Goal: Download file/media

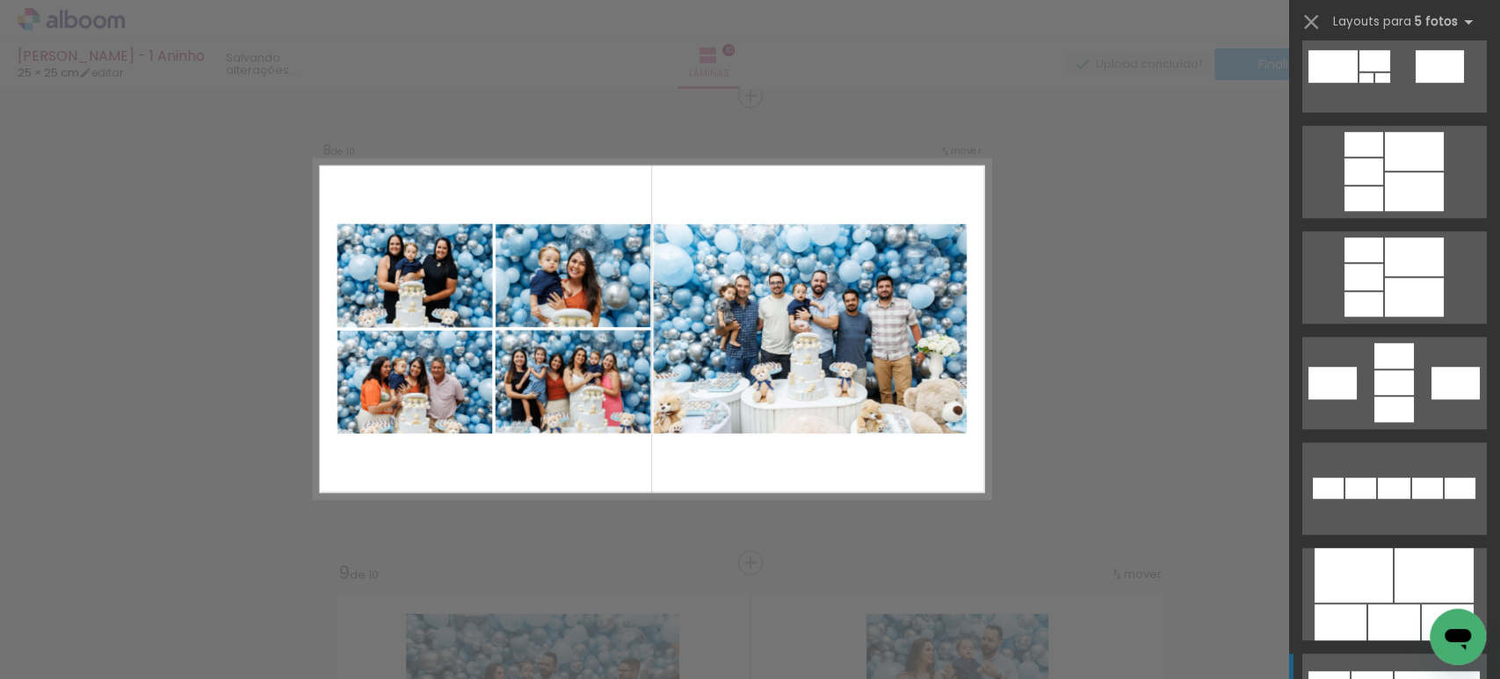
scroll to position [780, 0]
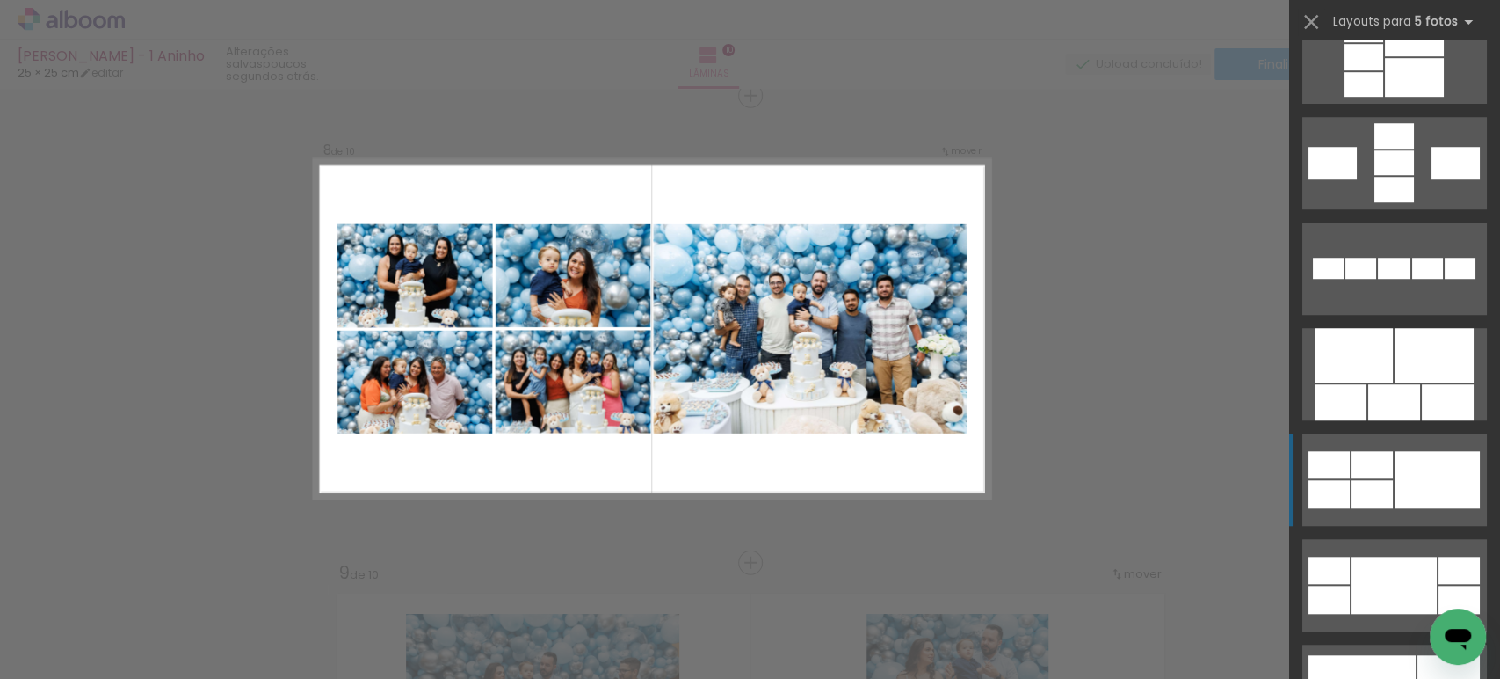
click at [1423, 504] on div at bounding box center [1437, 479] width 85 height 57
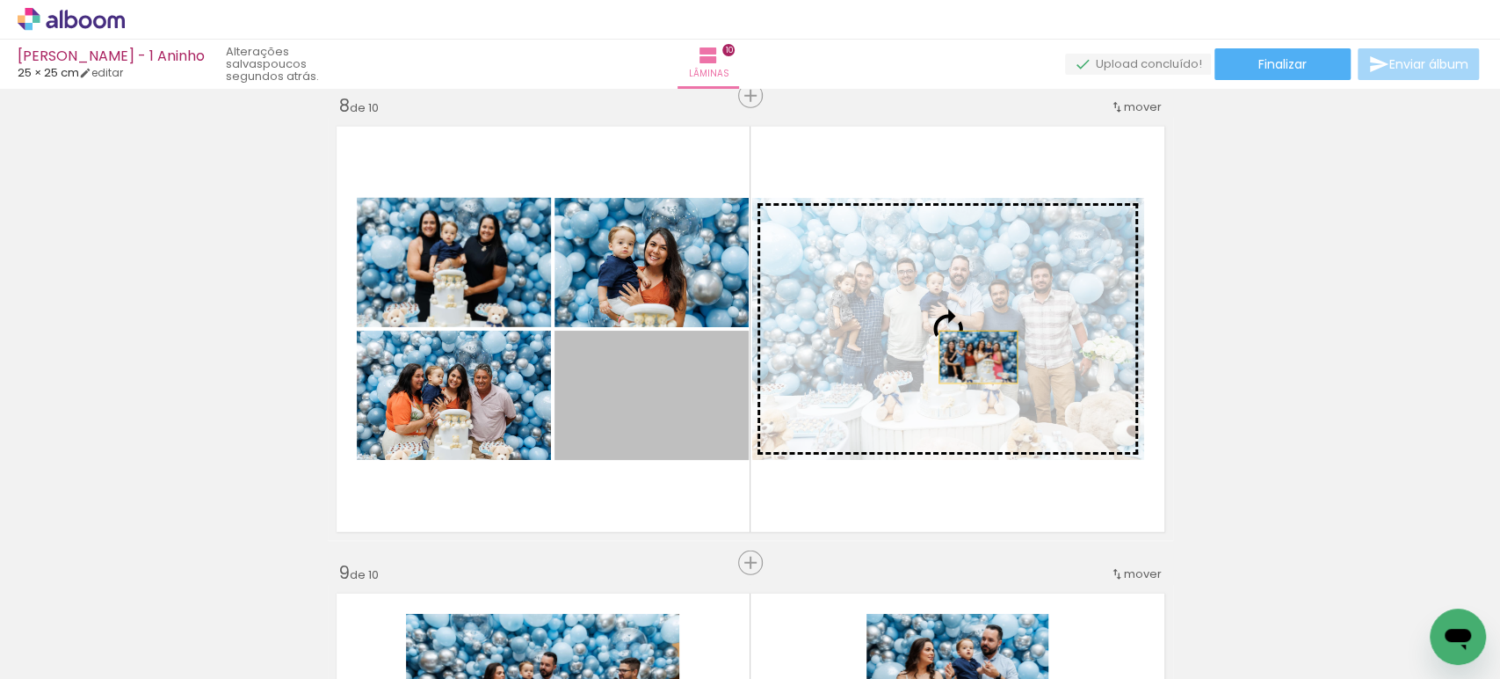
drag, startPoint x: 824, startPoint y: 398, endPoint x: 970, endPoint y: 357, distance: 152.5
click at [0, 0] on slot at bounding box center [0, 0] width 0 height 0
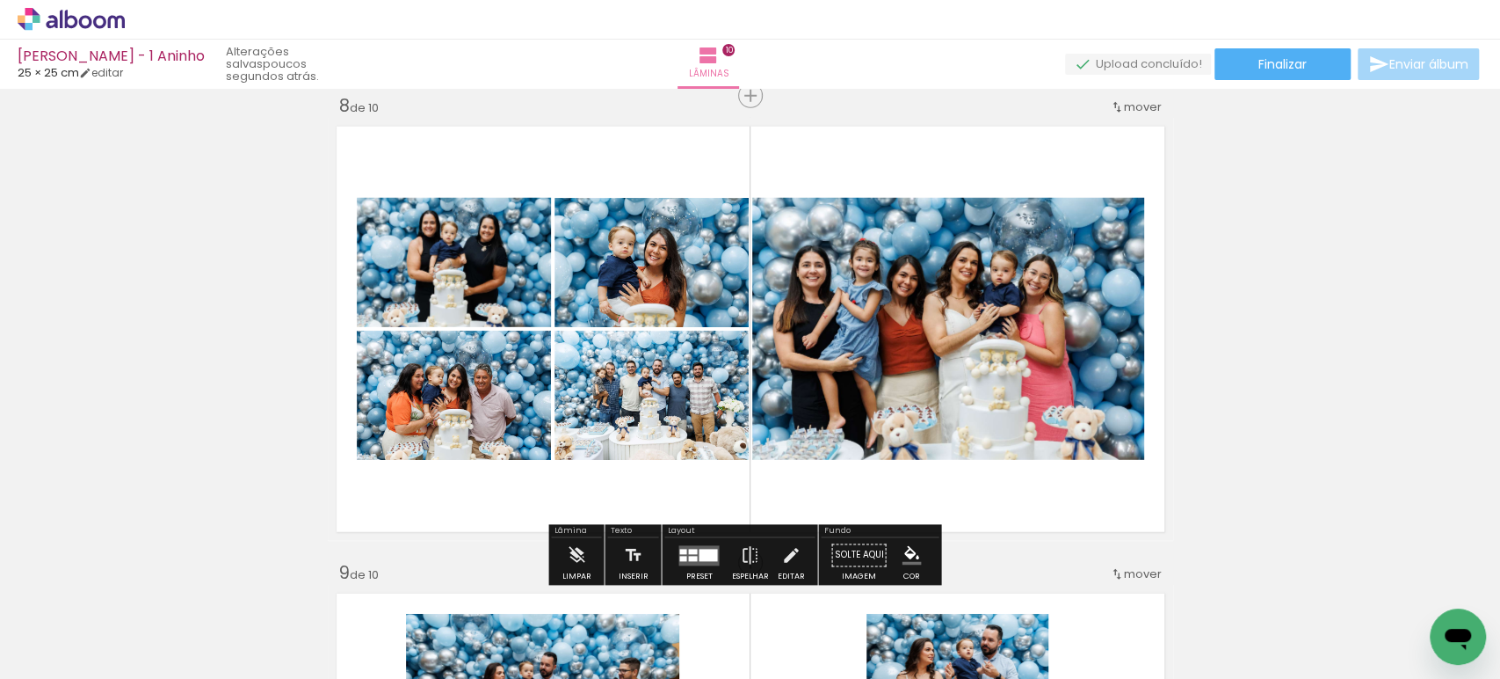
click at [723, 404] on quentale-photo at bounding box center [652, 394] width 194 height 129
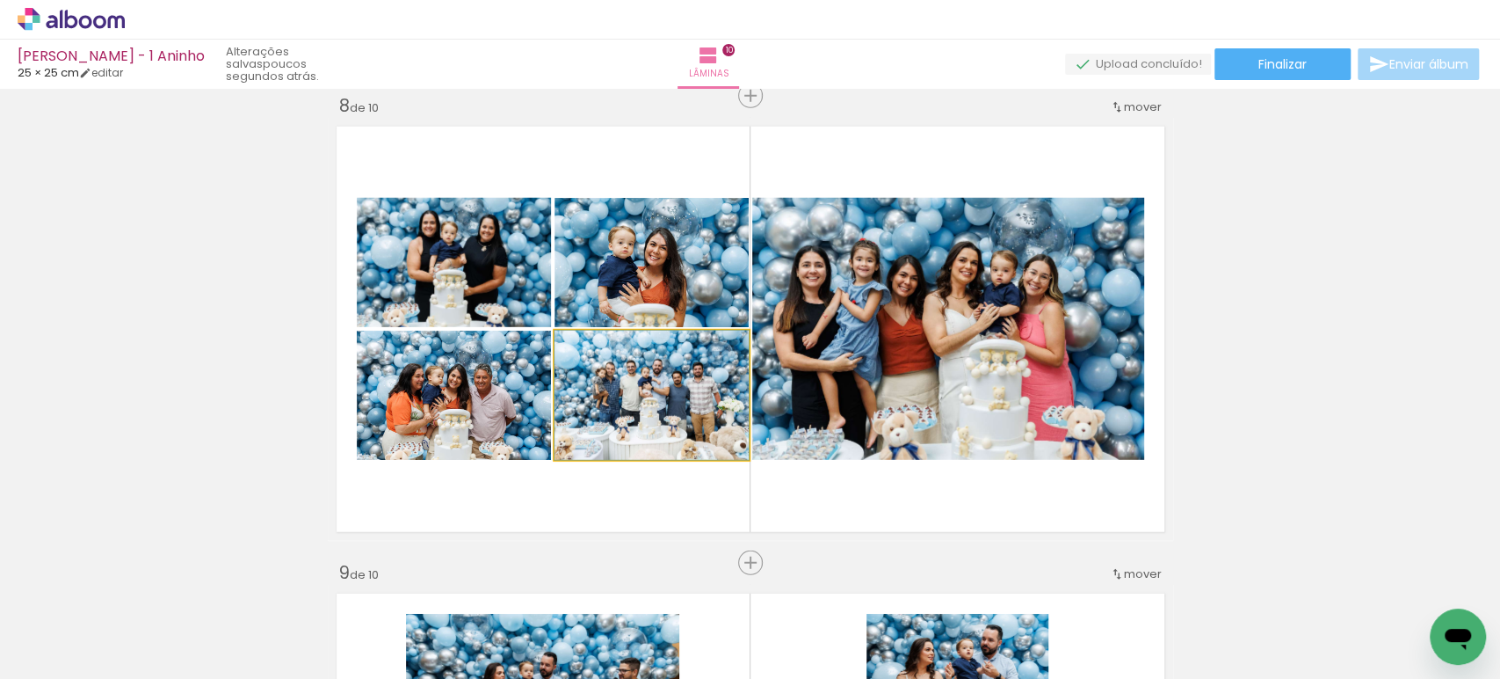
click at [702, 391] on quentale-photo at bounding box center [652, 394] width 194 height 129
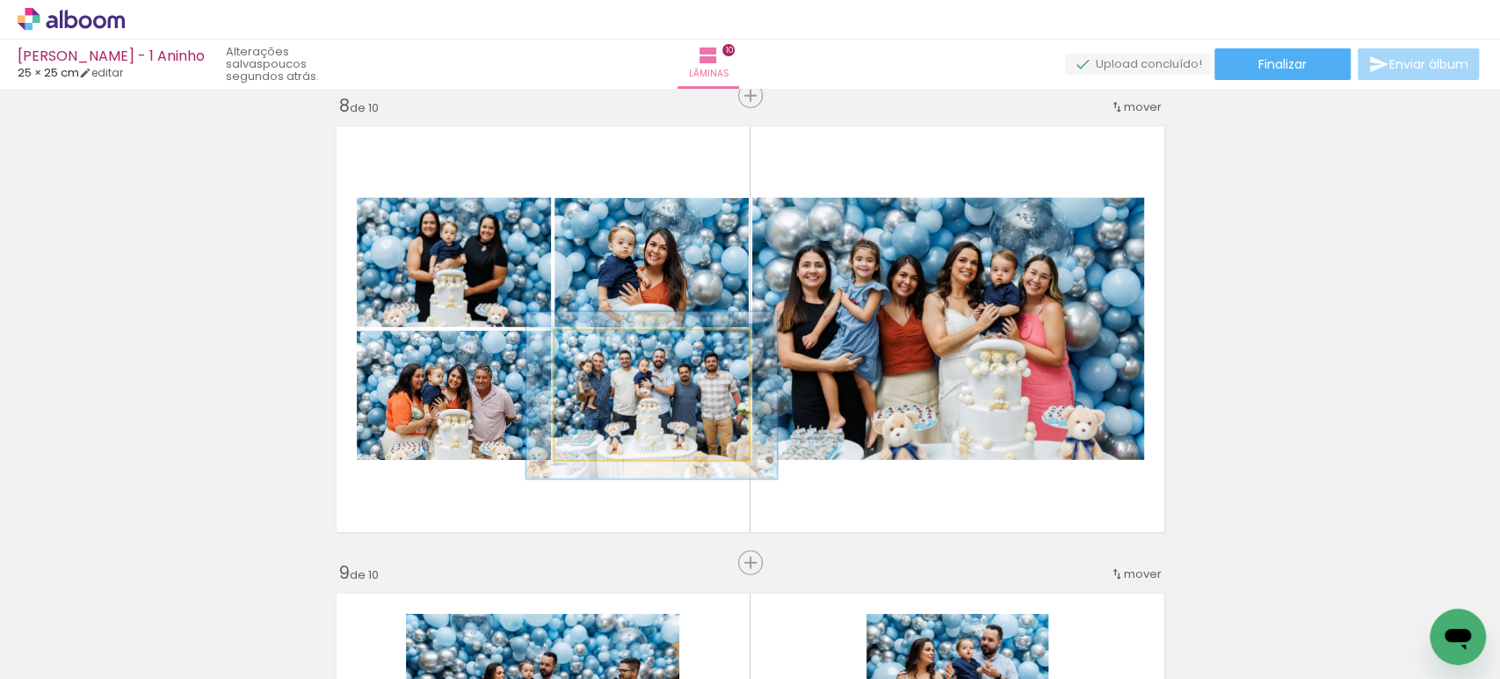
drag, startPoint x: 590, startPoint y: 346, endPoint x: 606, endPoint y: 346, distance: 16.7
type paper-slider "130"
click at [607, 346] on div at bounding box center [614, 349] width 16 height 16
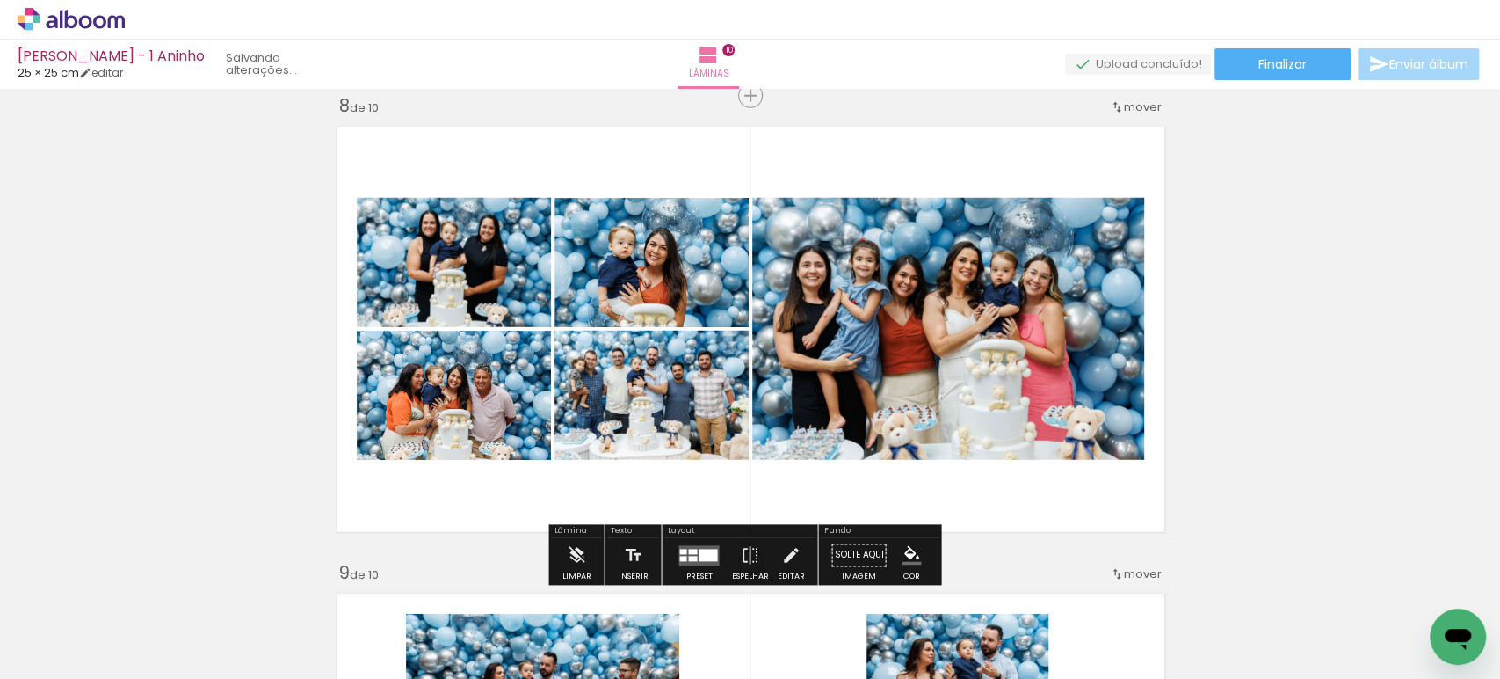
drag, startPoint x: 1315, startPoint y: 374, endPoint x: 1217, endPoint y: 344, distance: 102.0
click at [1021, 304] on quentale-photo at bounding box center [948, 329] width 392 height 262
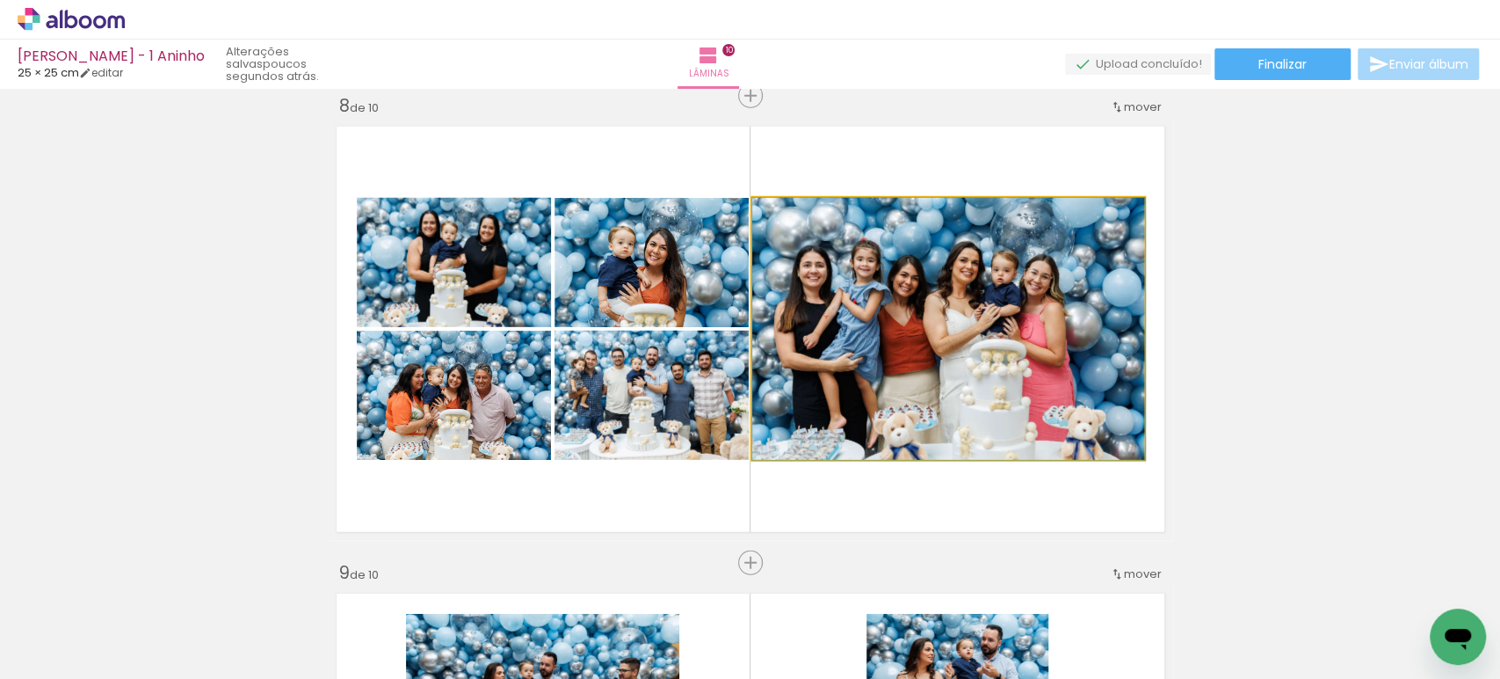
drag, startPoint x: 998, startPoint y: 301, endPoint x: 1030, endPoint y: 300, distance: 31.7
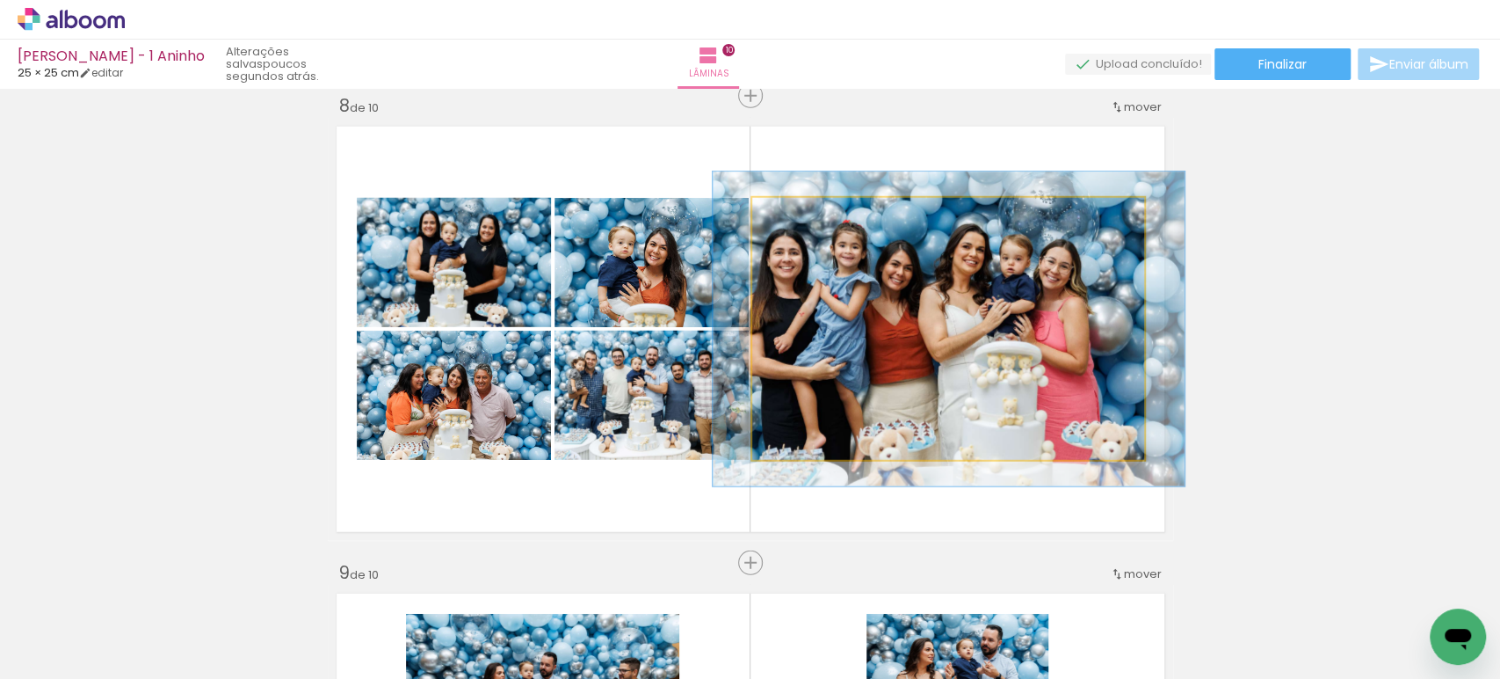
drag, startPoint x: 794, startPoint y: 215, endPoint x: 837, endPoint y: 246, distance: 52.9
type paper-slider "121"
click at [807, 216] on div at bounding box center [806, 216] width 28 height 28
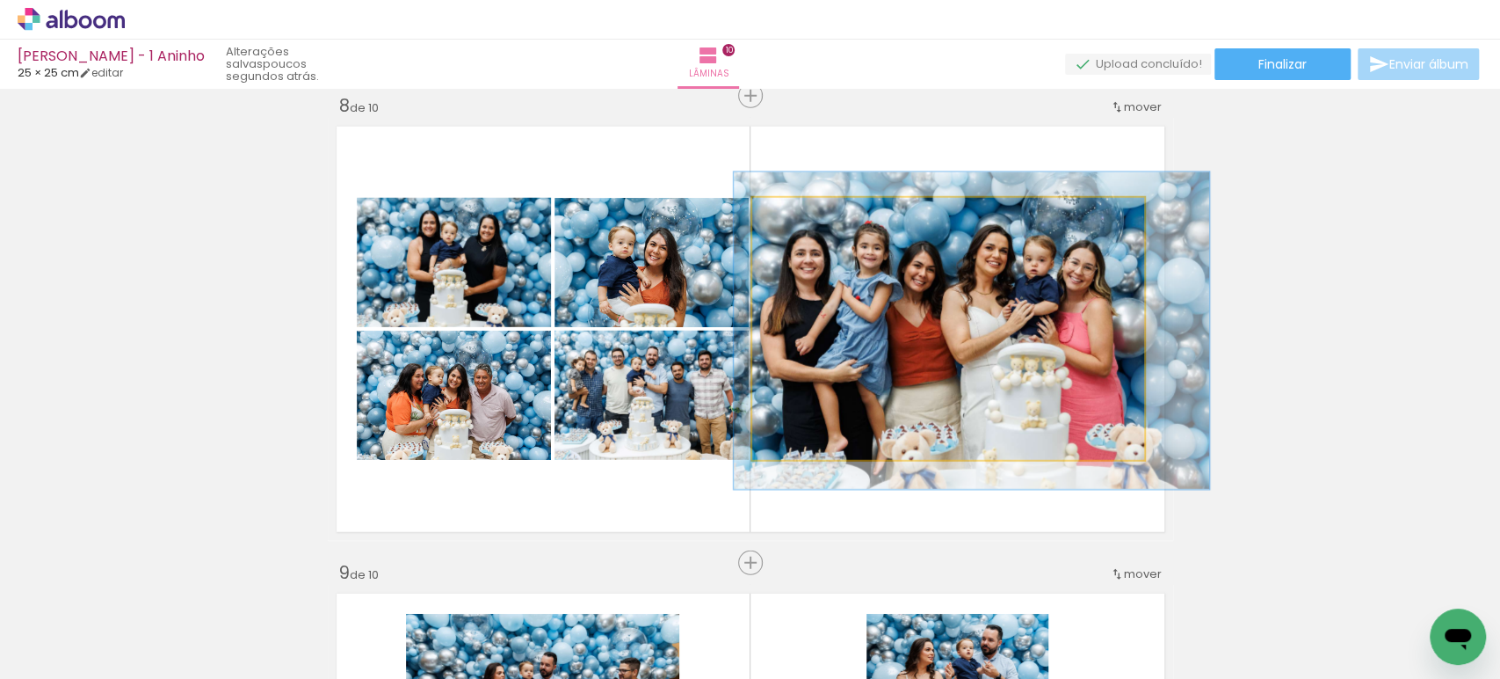
drag, startPoint x: 935, startPoint y: 279, endPoint x: 952, endPoint y: 281, distance: 16.9
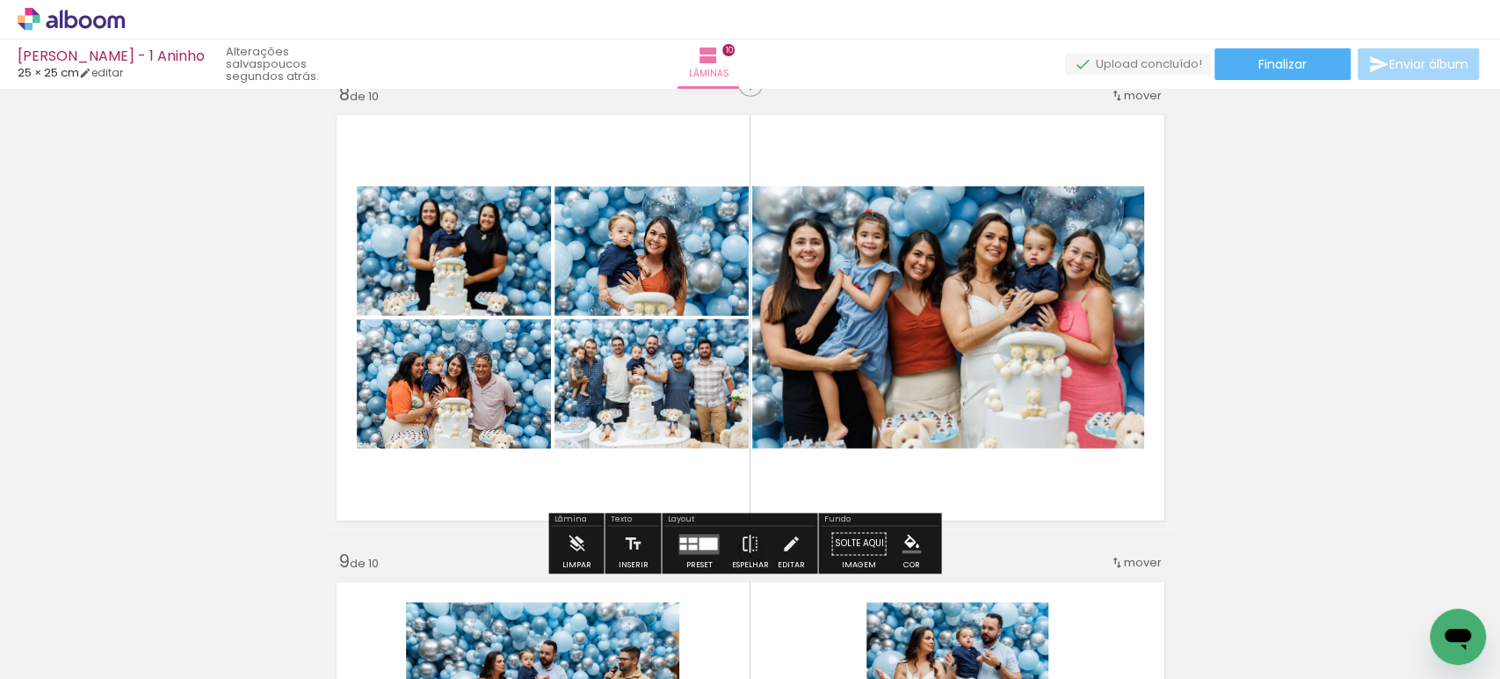
scroll to position [3359, 0]
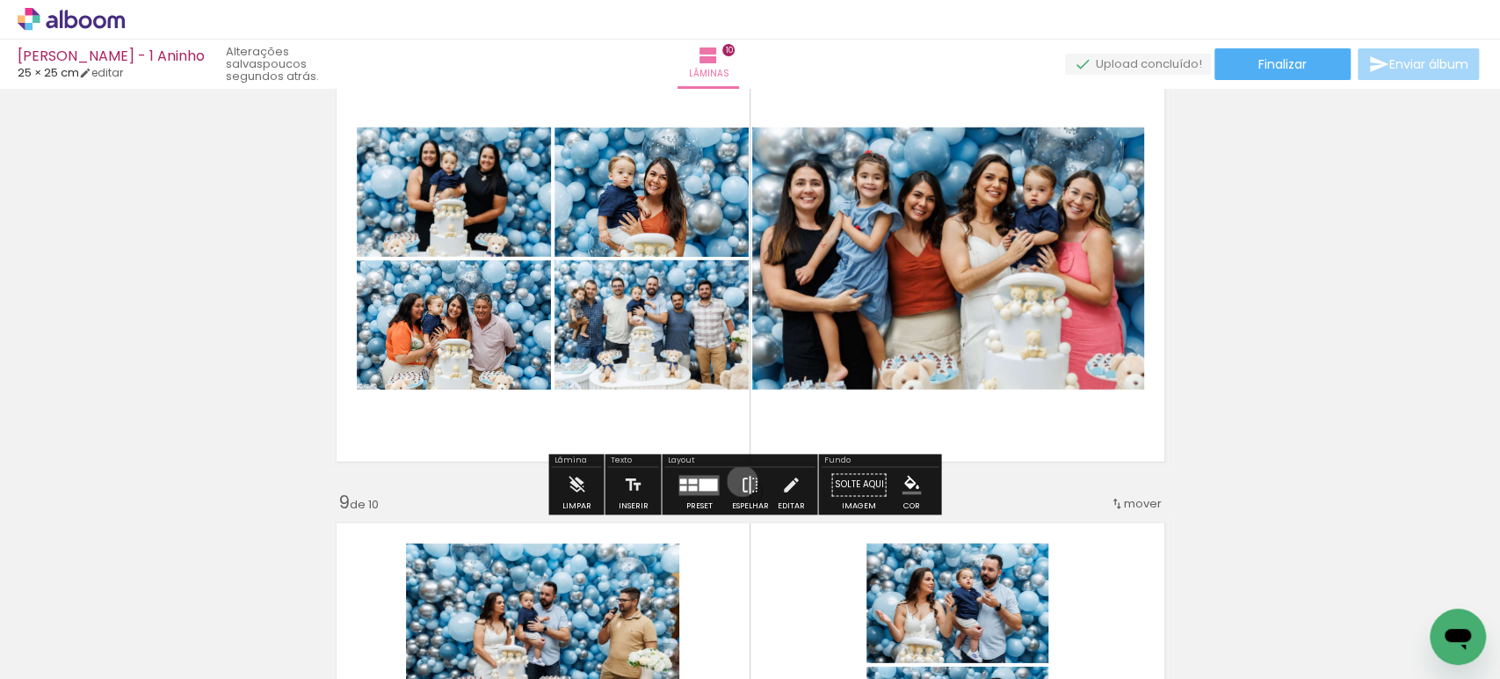
click at [740, 481] on iron-icon at bounding box center [749, 485] width 19 height 35
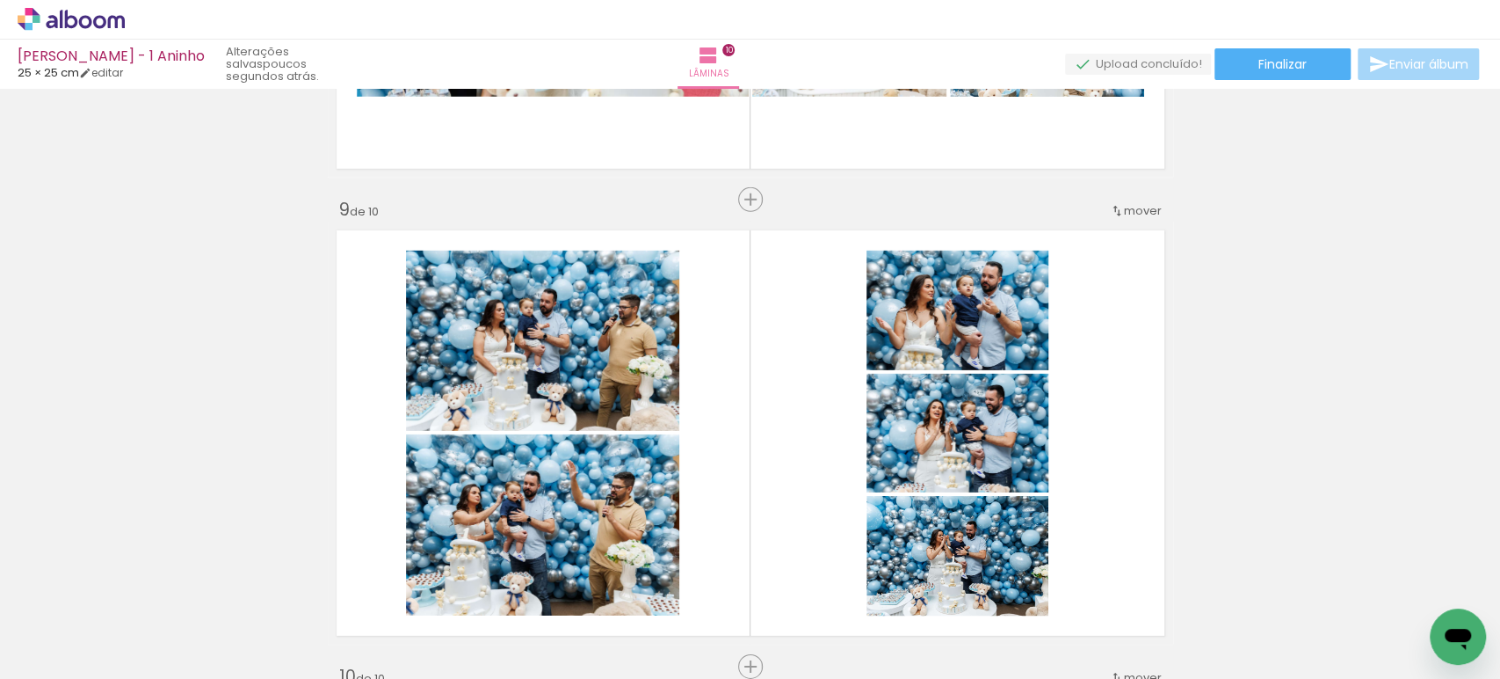
scroll to position [3749, 0]
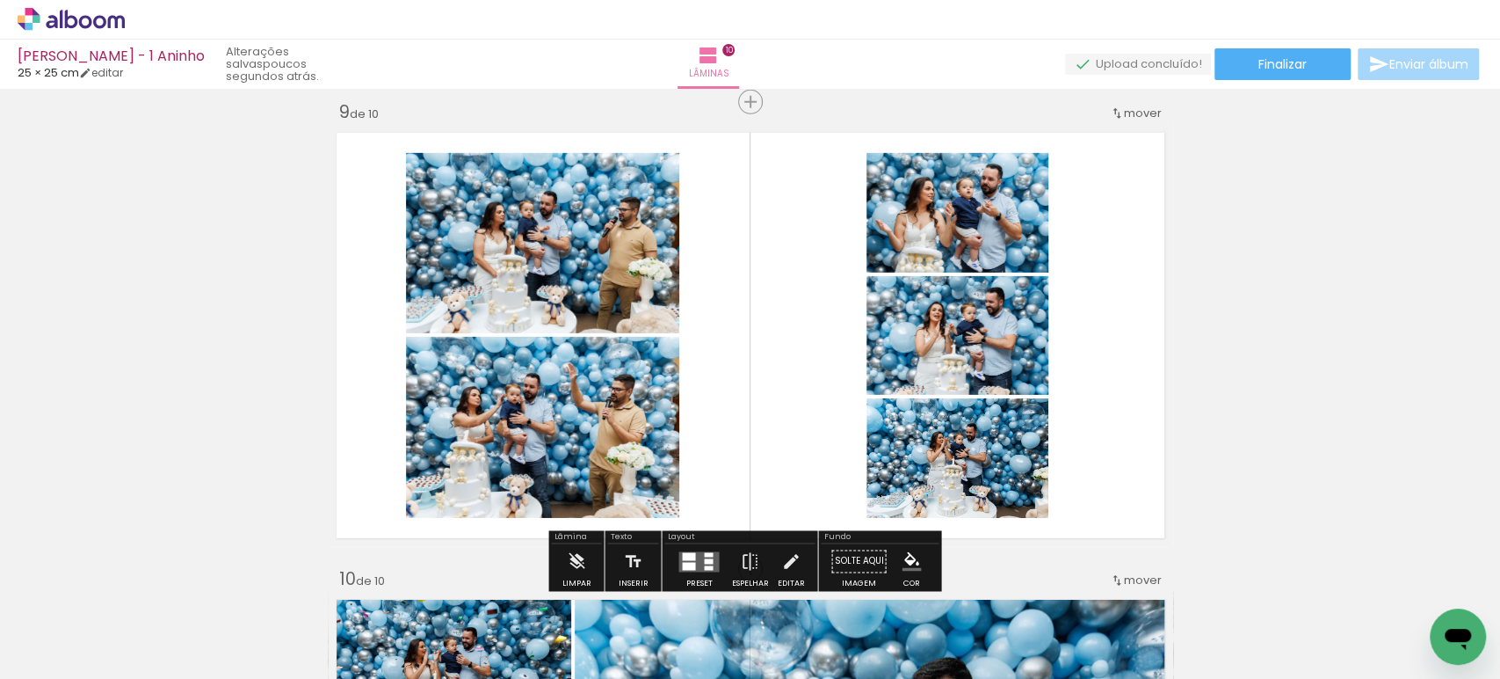
click at [696, 557] on quentale-layouter at bounding box center [699, 561] width 40 height 20
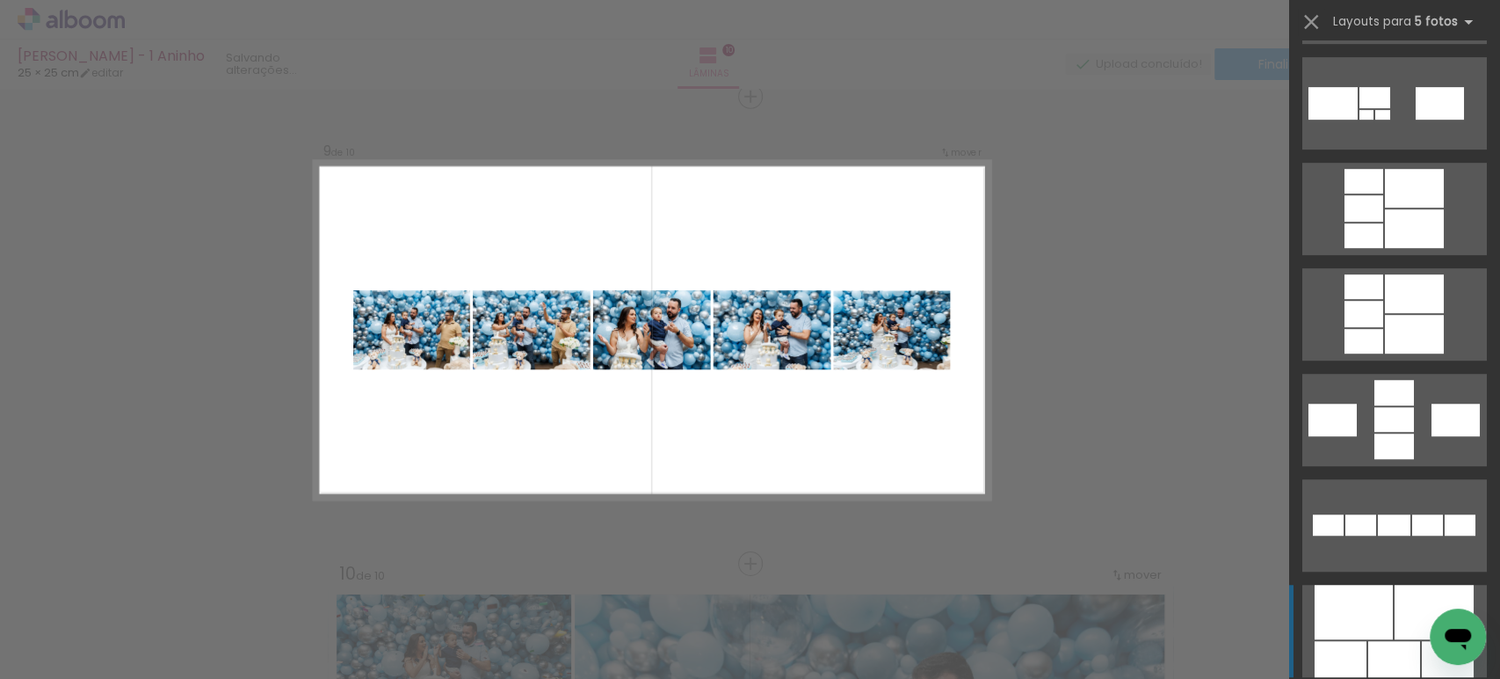
scroll to position [683, 0]
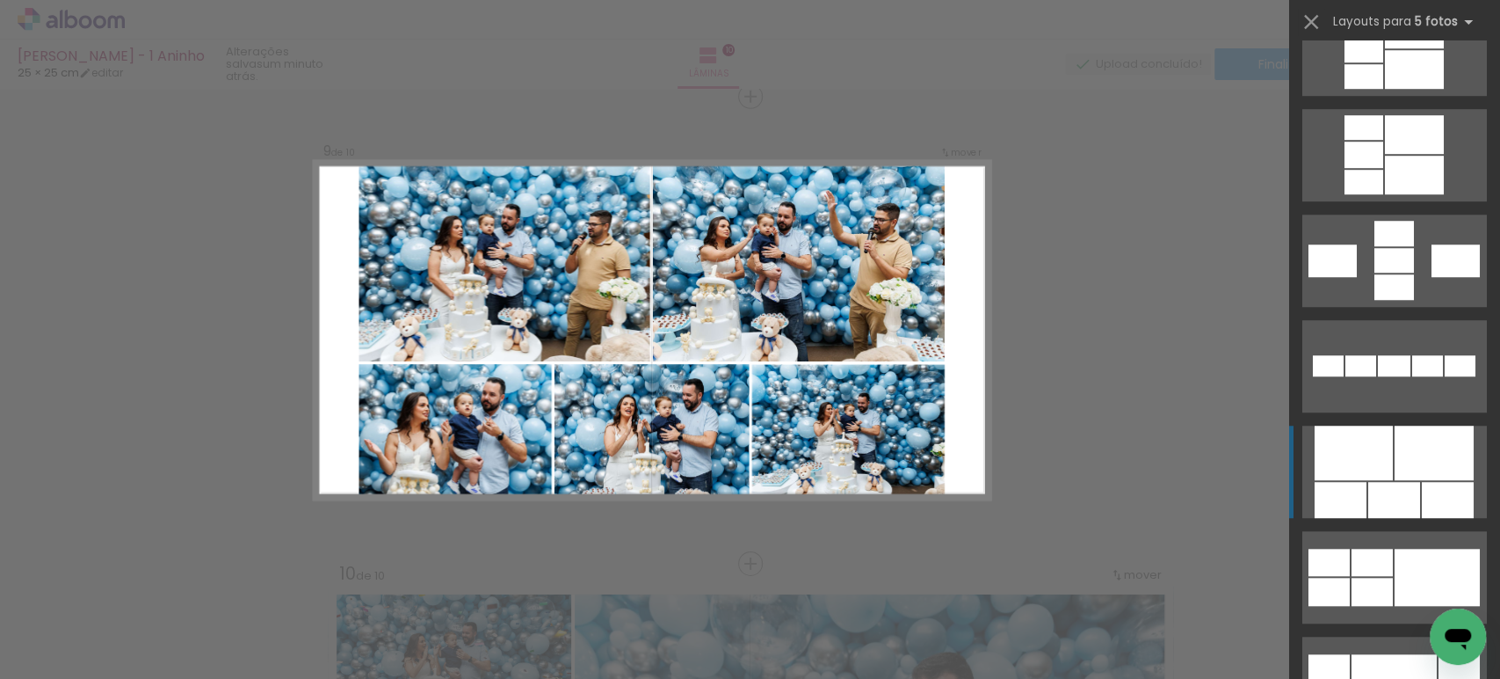
click at [1448, 463] on div at bounding box center [1434, 452] width 79 height 54
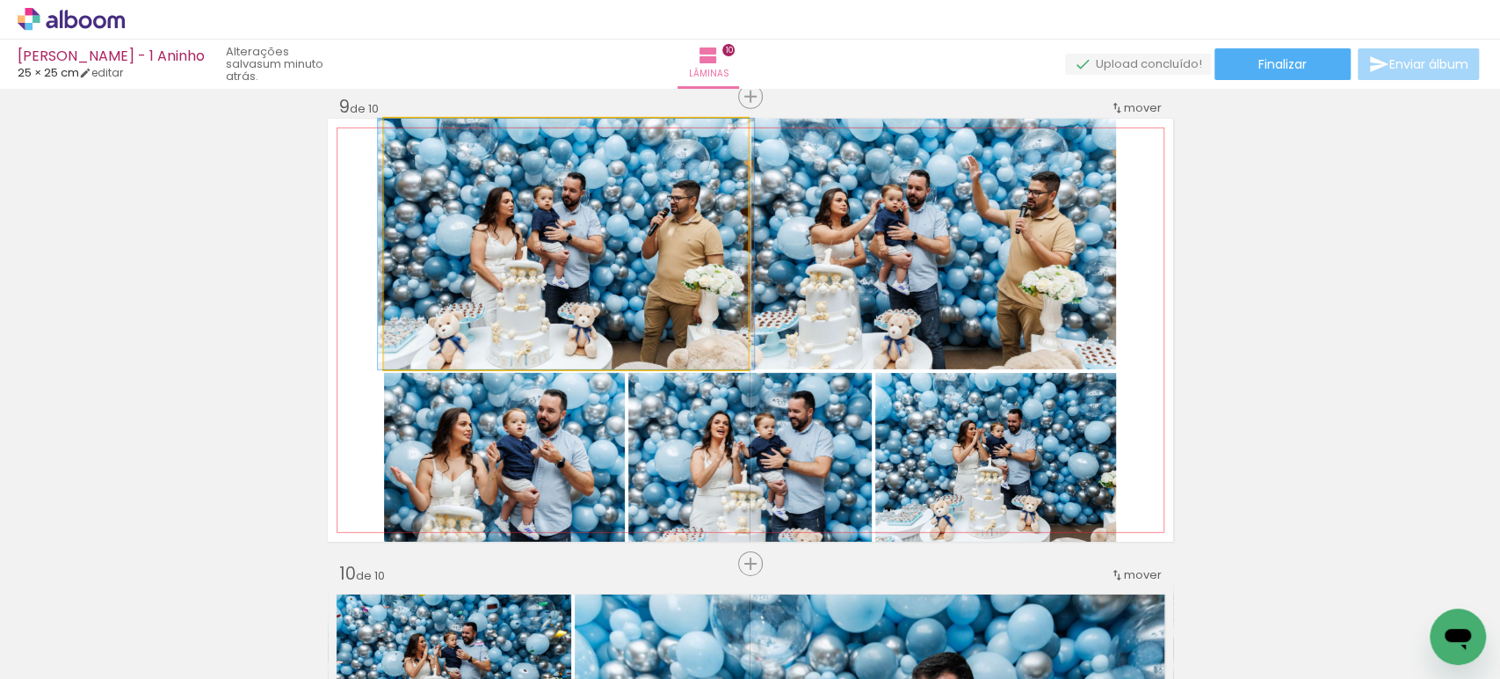
click at [587, 278] on quentale-photo at bounding box center [566, 244] width 364 height 250
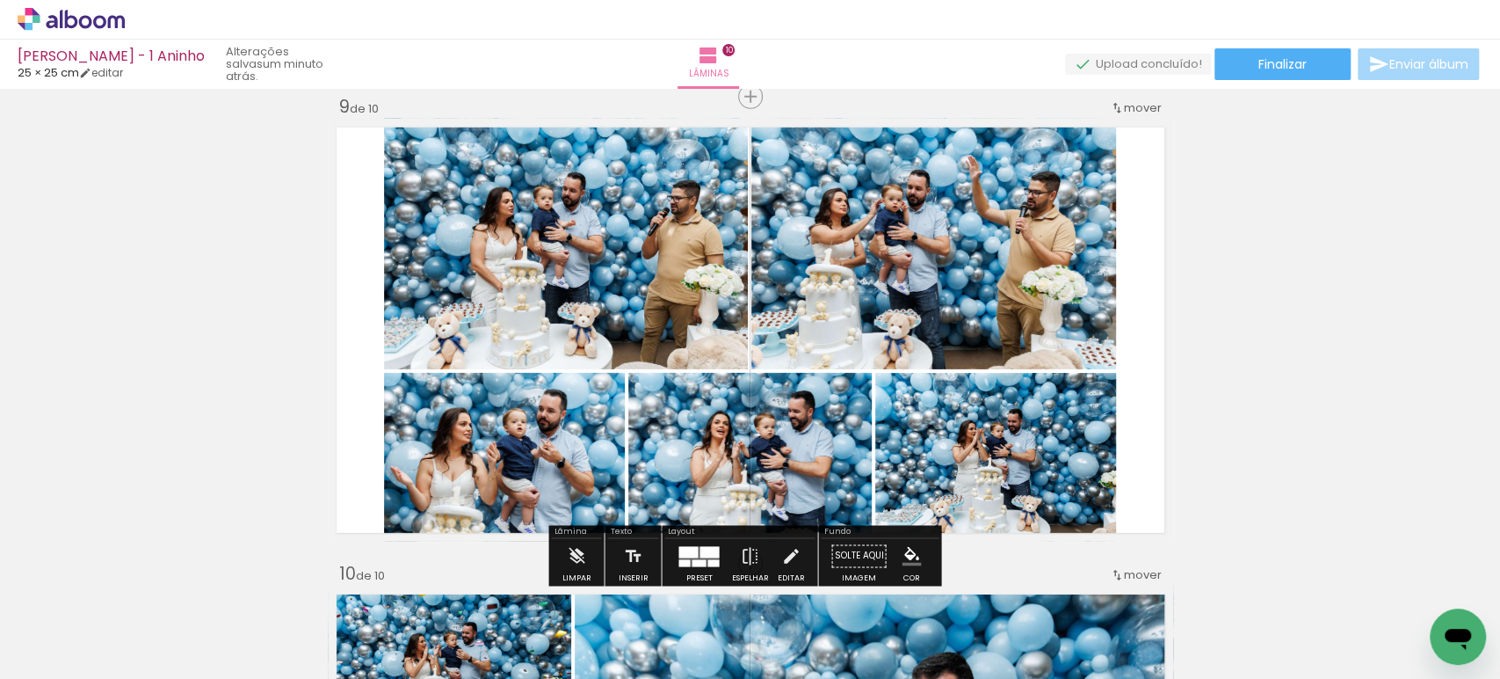
click at [610, 274] on quentale-photo at bounding box center [566, 244] width 364 height 250
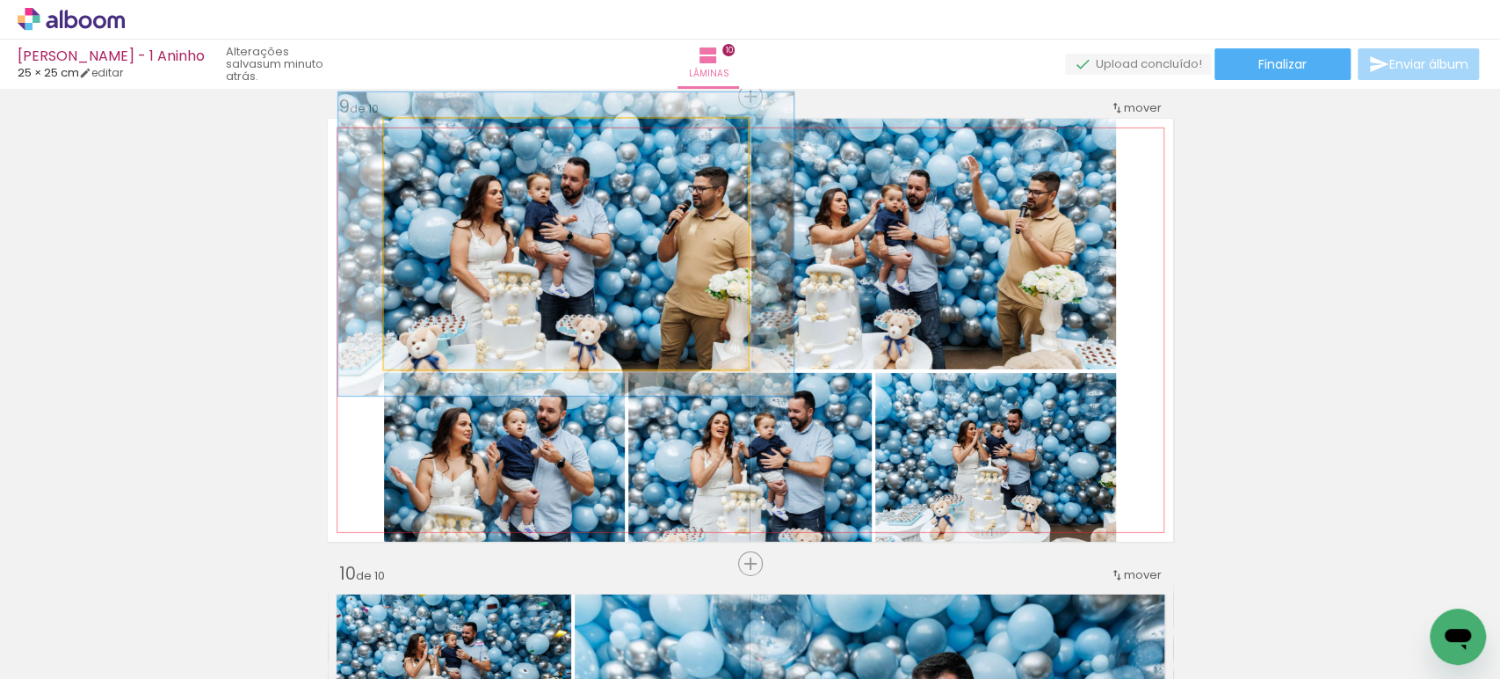
drag, startPoint x: 414, startPoint y: 138, endPoint x: 428, endPoint y: 138, distance: 14.1
type paper-slider "121"
click at [430, 138] on div at bounding box center [438, 137] width 16 height 16
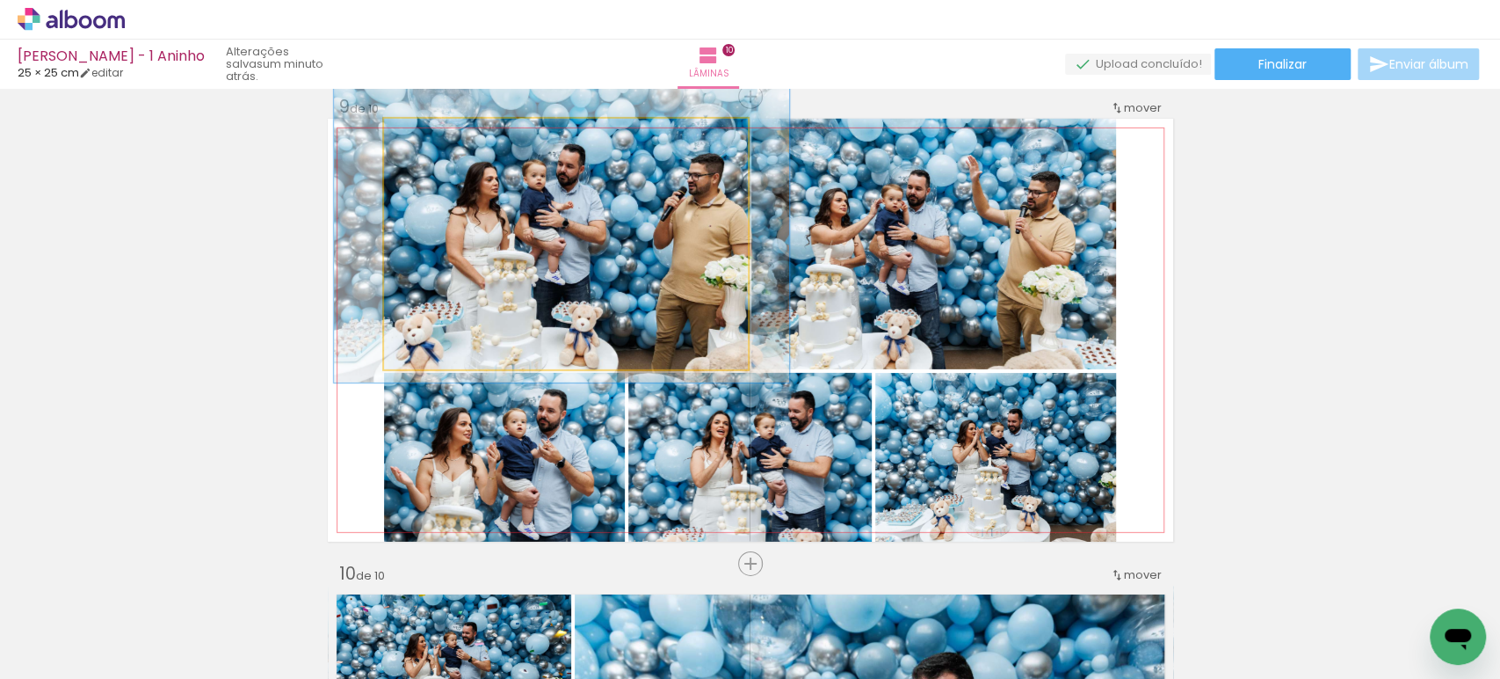
drag, startPoint x: 596, startPoint y: 217, endPoint x: 592, endPoint y: 204, distance: 13.9
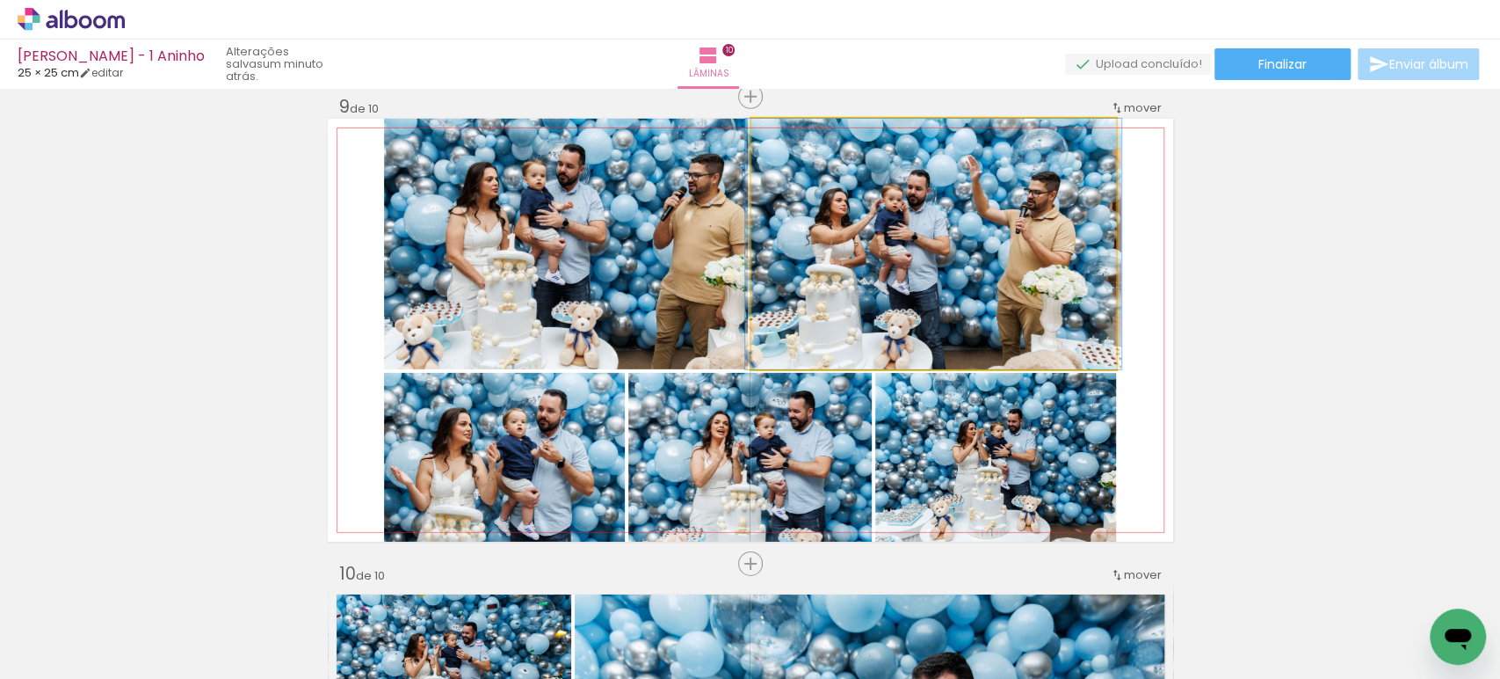
click at [905, 246] on quentale-photo at bounding box center [933, 244] width 365 height 250
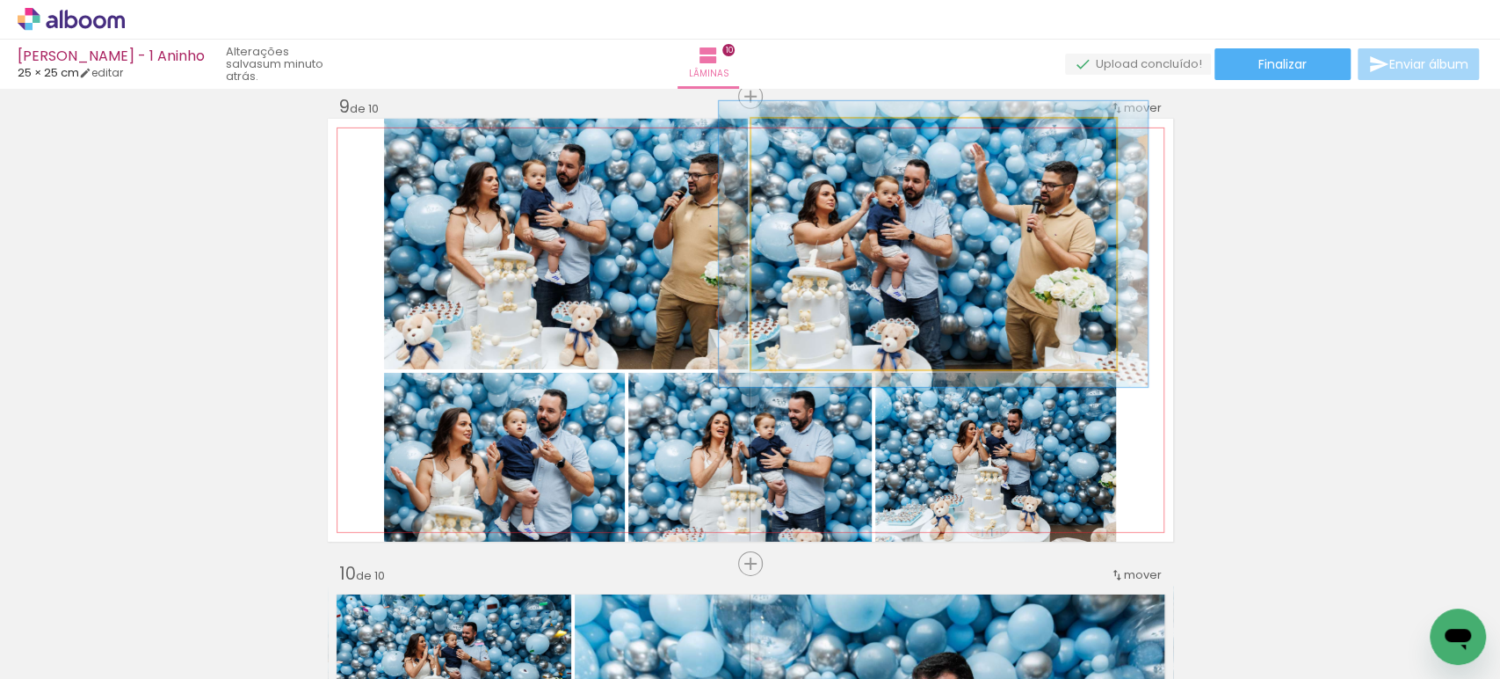
drag, startPoint x: 788, startPoint y: 145, endPoint x: 798, endPoint y: 143, distance: 9.8
type paper-slider "114"
click at [798, 143] on div at bounding box center [801, 137] width 28 height 28
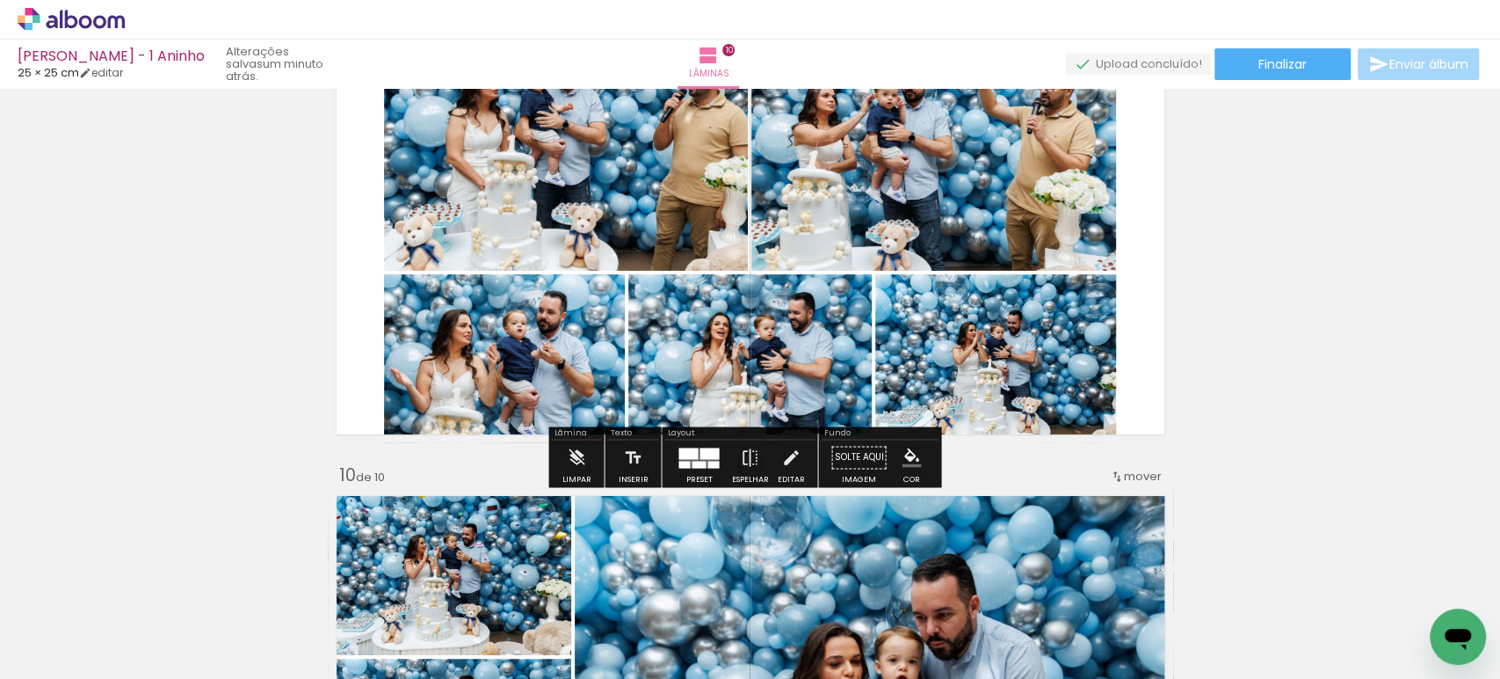
click at [1010, 329] on quentale-photo at bounding box center [995, 358] width 241 height 169
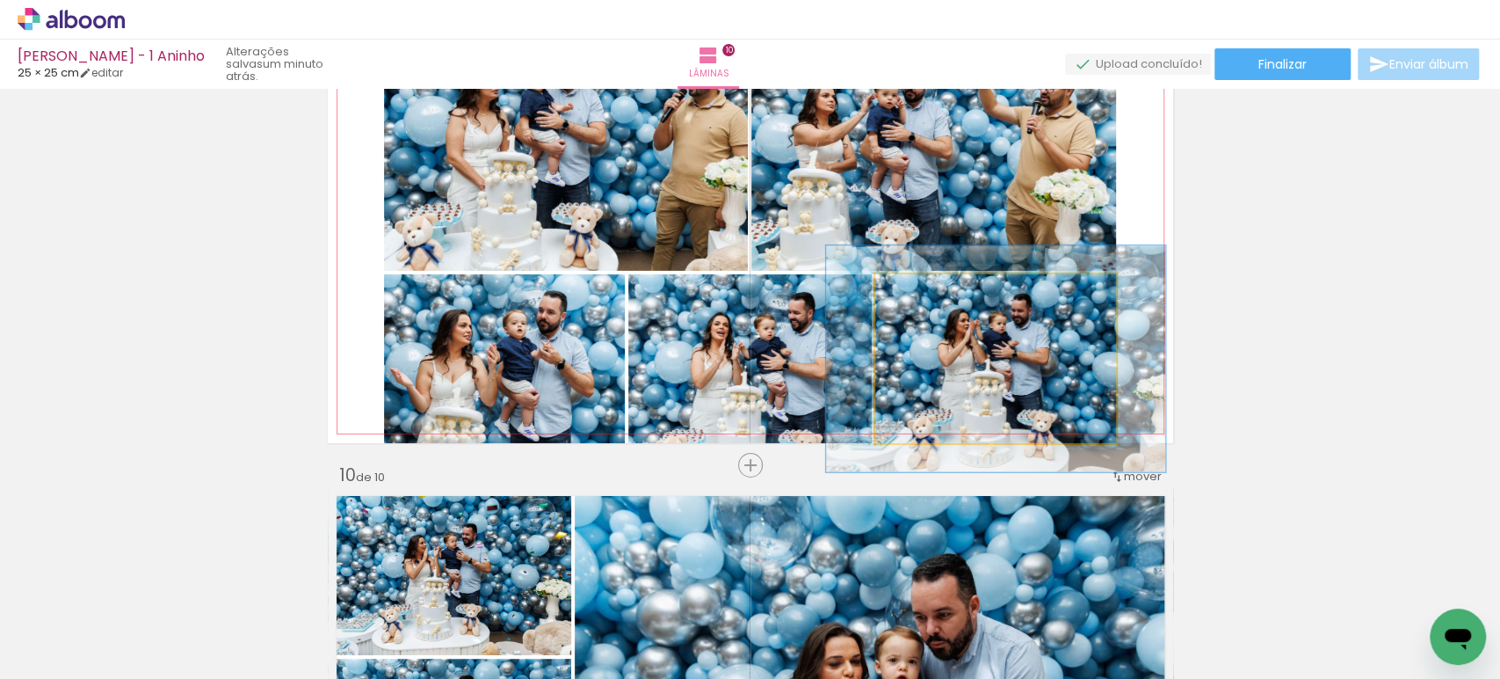
drag, startPoint x: 913, startPoint y: 293, endPoint x: 938, endPoint y: 294, distance: 24.6
type paper-slider "137"
click at [936, 293] on div at bounding box center [938, 293] width 16 height 16
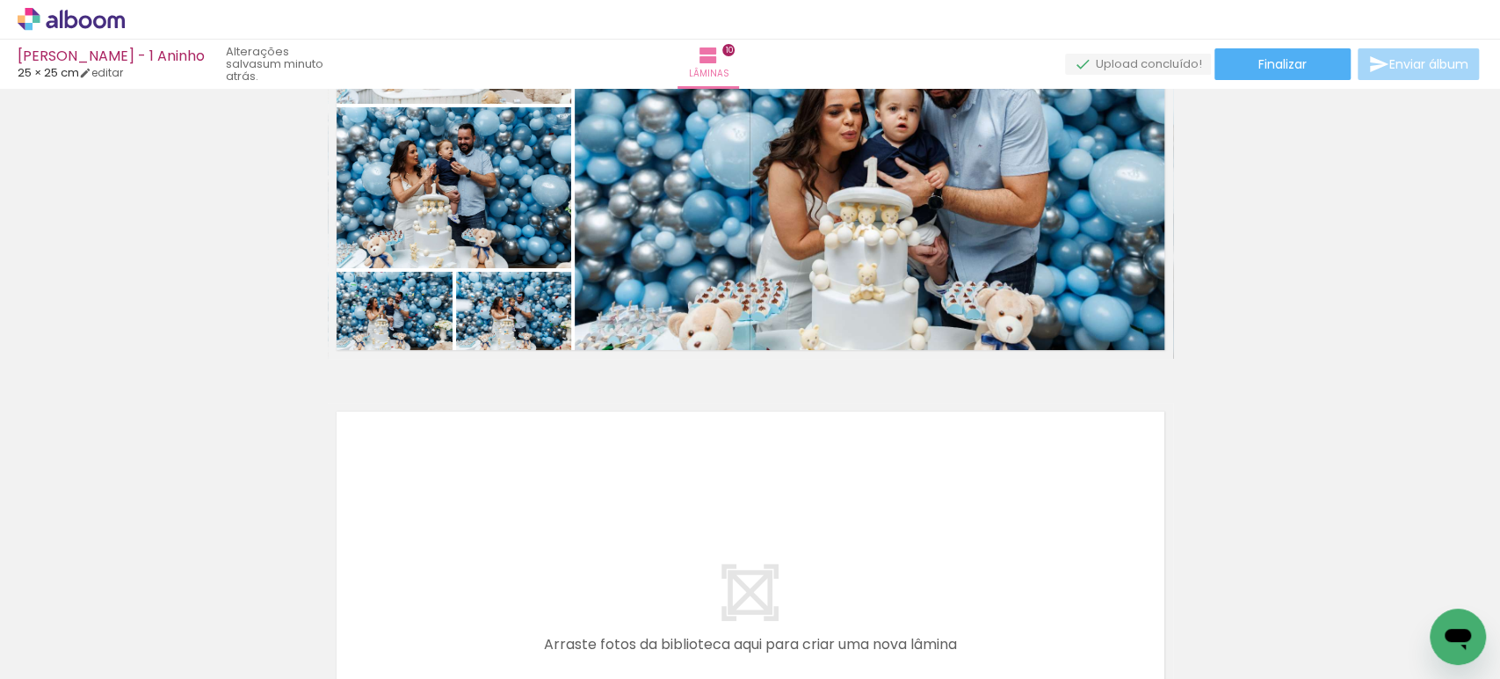
scroll to position [4438, 0]
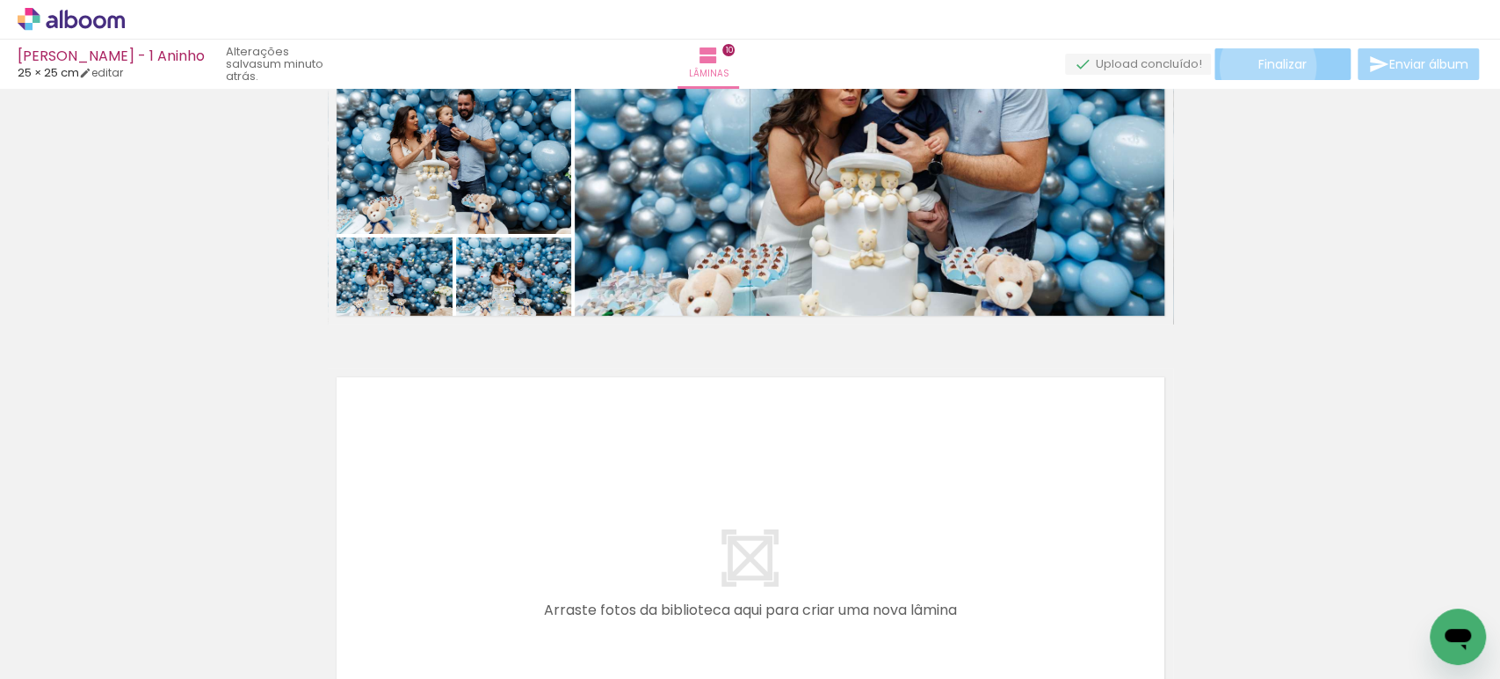
click at [1261, 66] on span "Finalizar" at bounding box center [1283, 64] width 48 height 12
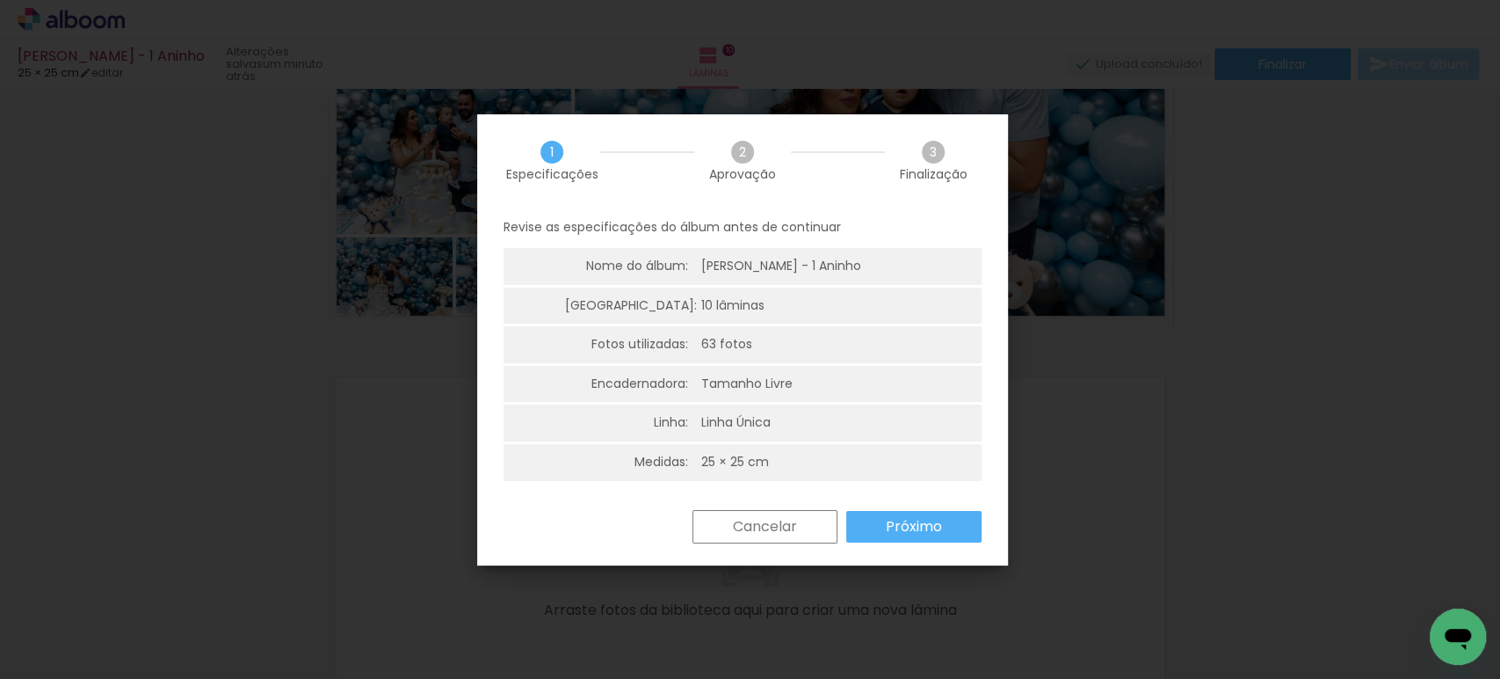
click at [0, 0] on slot "Próximo" at bounding box center [0, 0] width 0 height 0
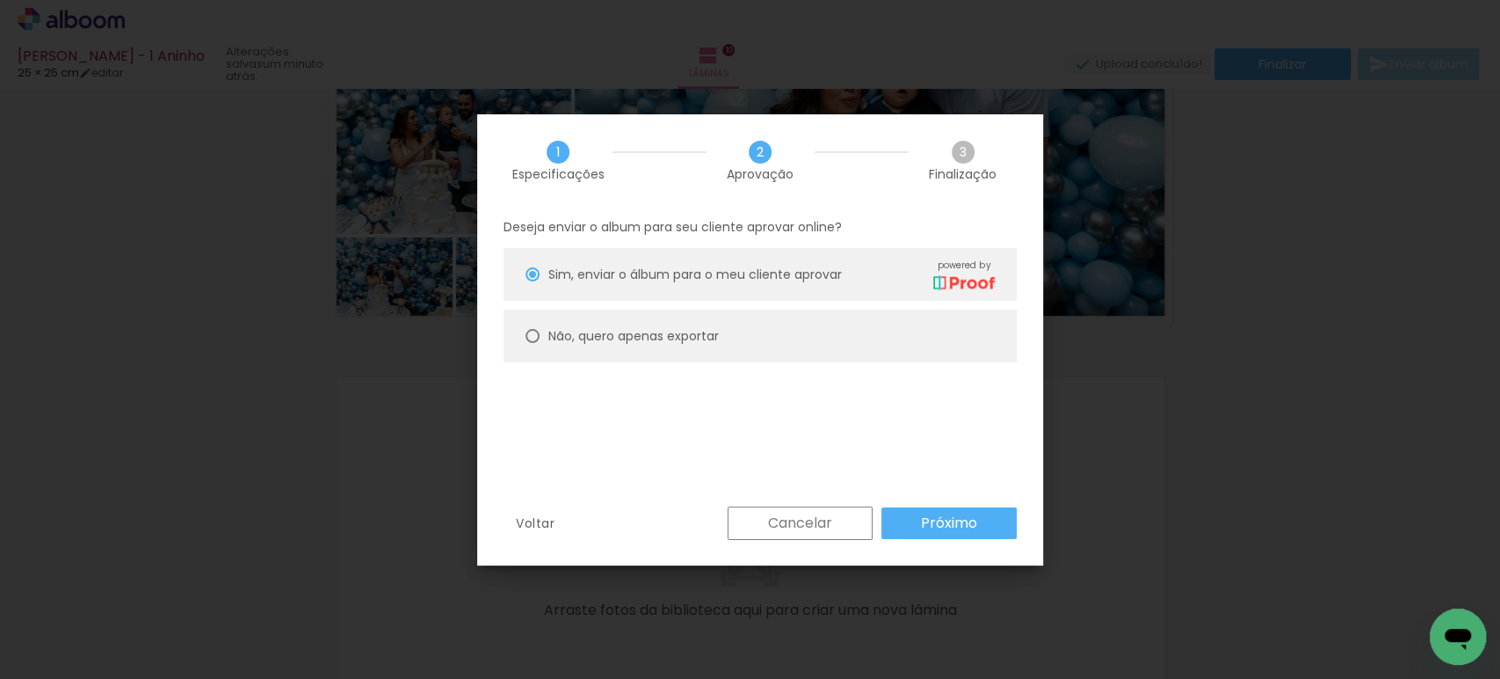
click at [0, 0] on slot "Próximo" at bounding box center [0, 0] width 0 height 0
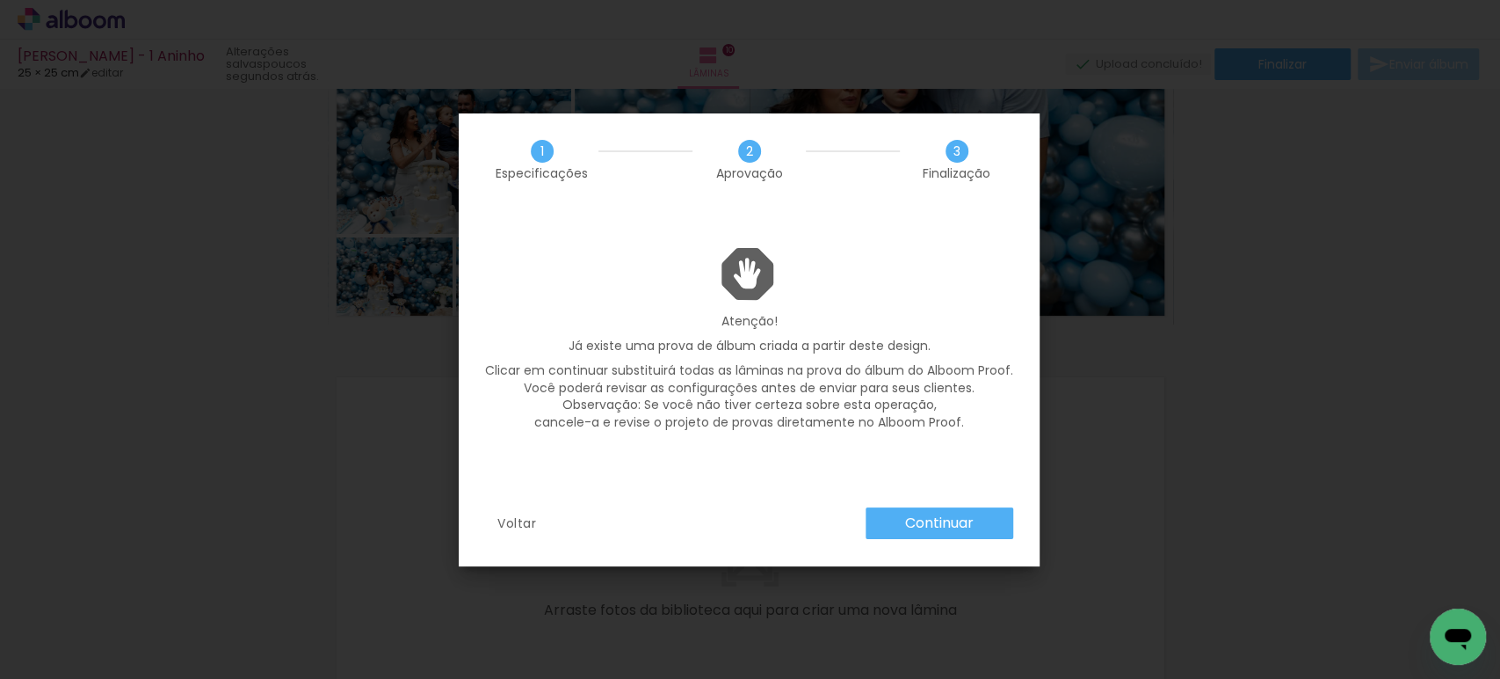
click at [0, 0] on slot "Continuar" at bounding box center [0, 0] width 0 height 0
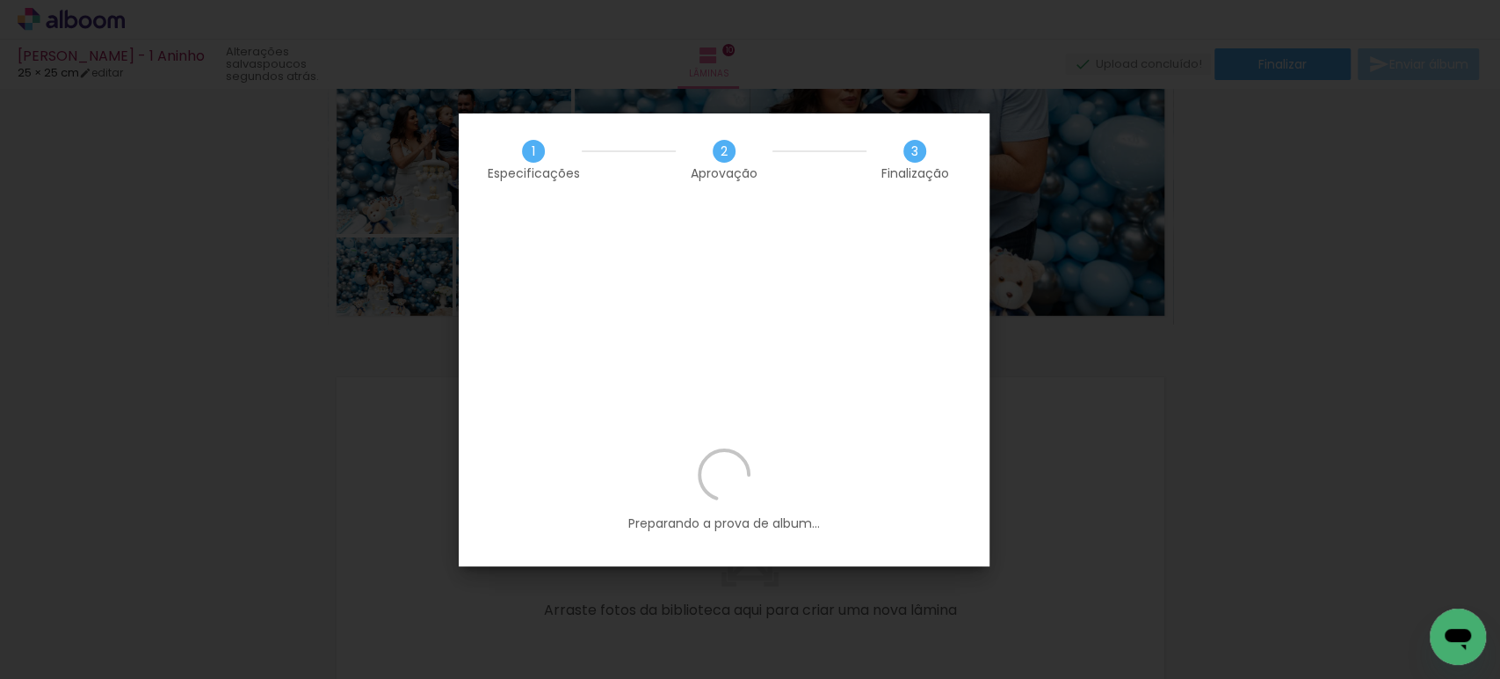
scroll to position [683, 0]
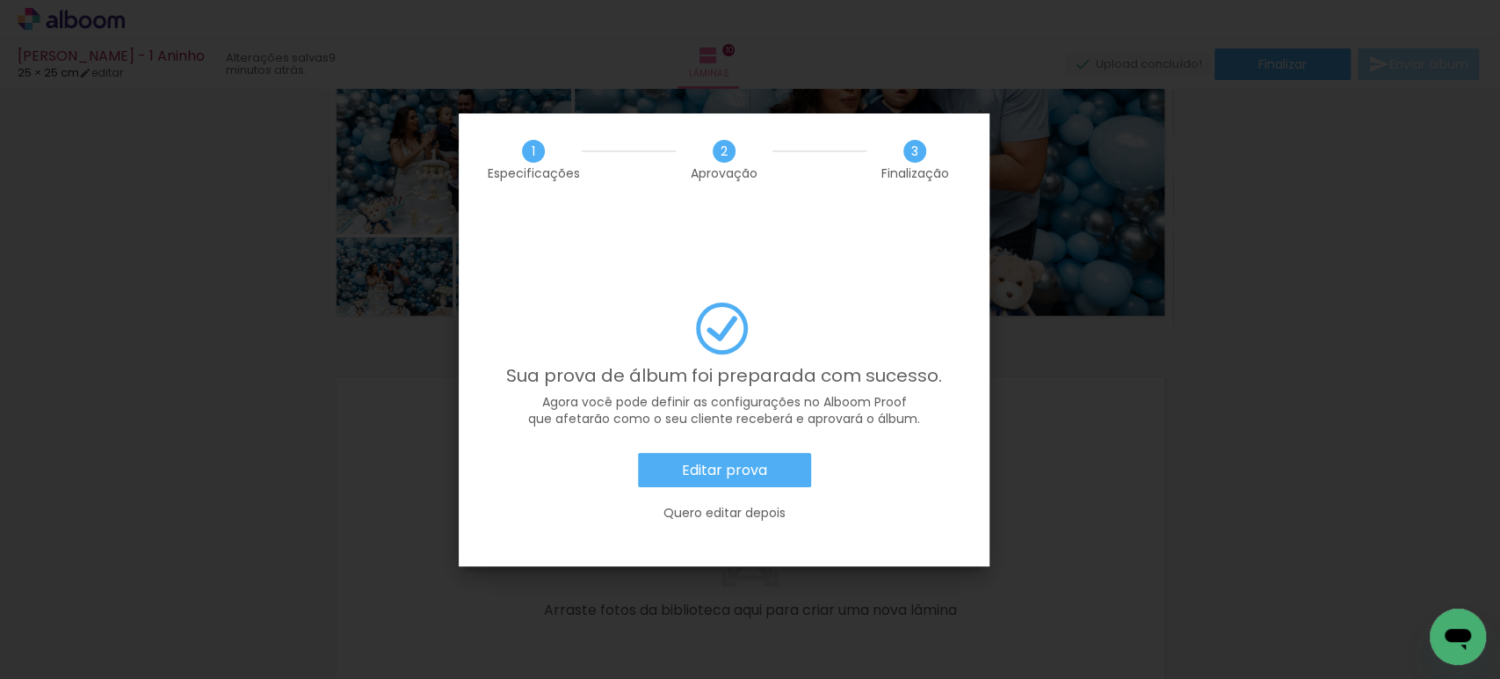
scroll to position [683, 0]
click at [0, 0] on slot "Editar prova" at bounding box center [0, 0] width 0 height 0
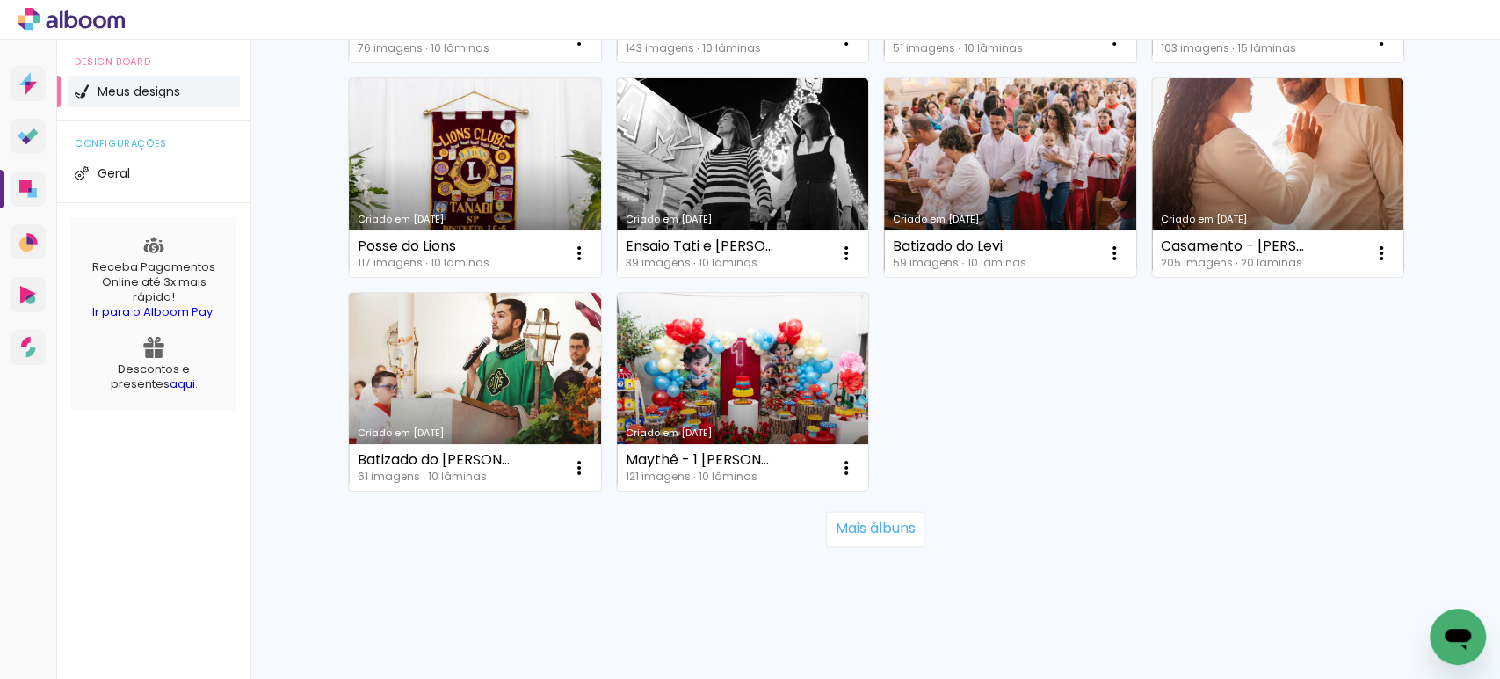
scroll to position [1201, 0]
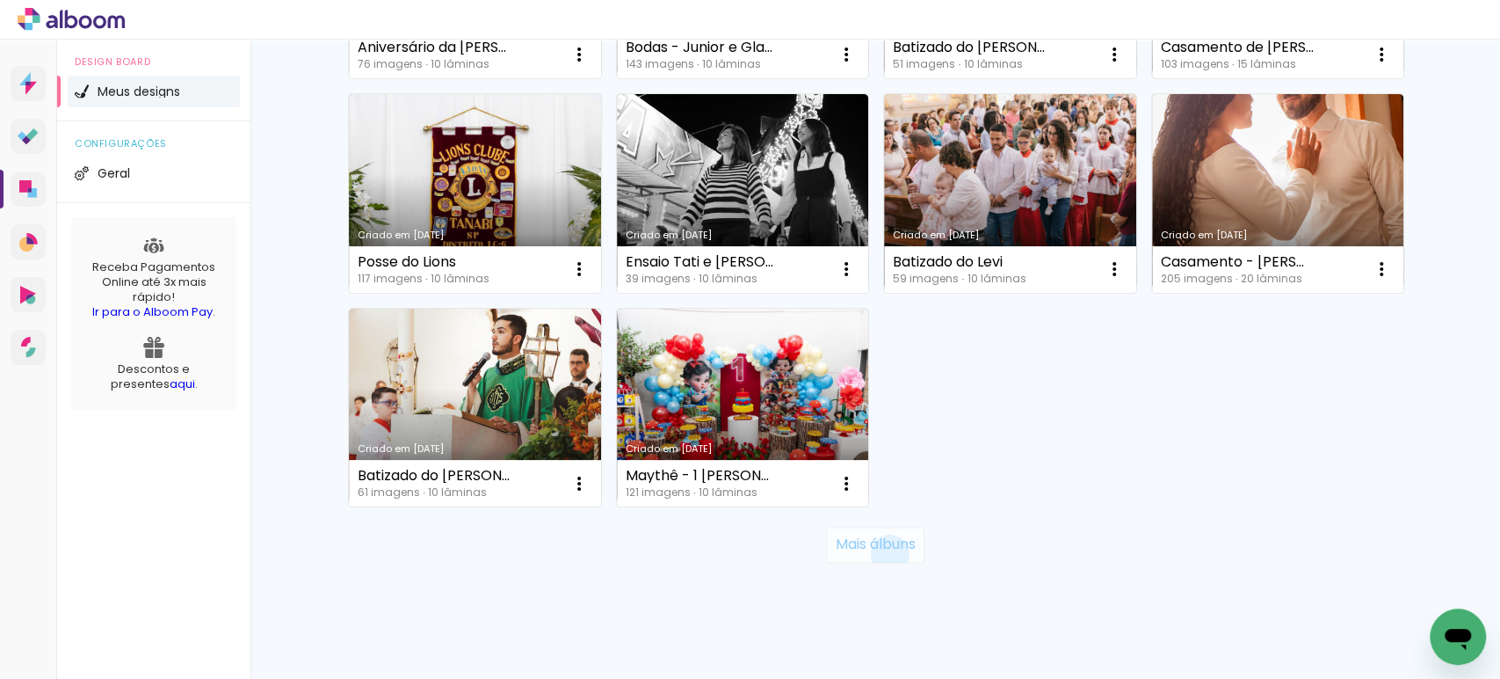
click at [881, 555] on paper-button "Mais álbuns" at bounding box center [875, 543] width 98 height 35
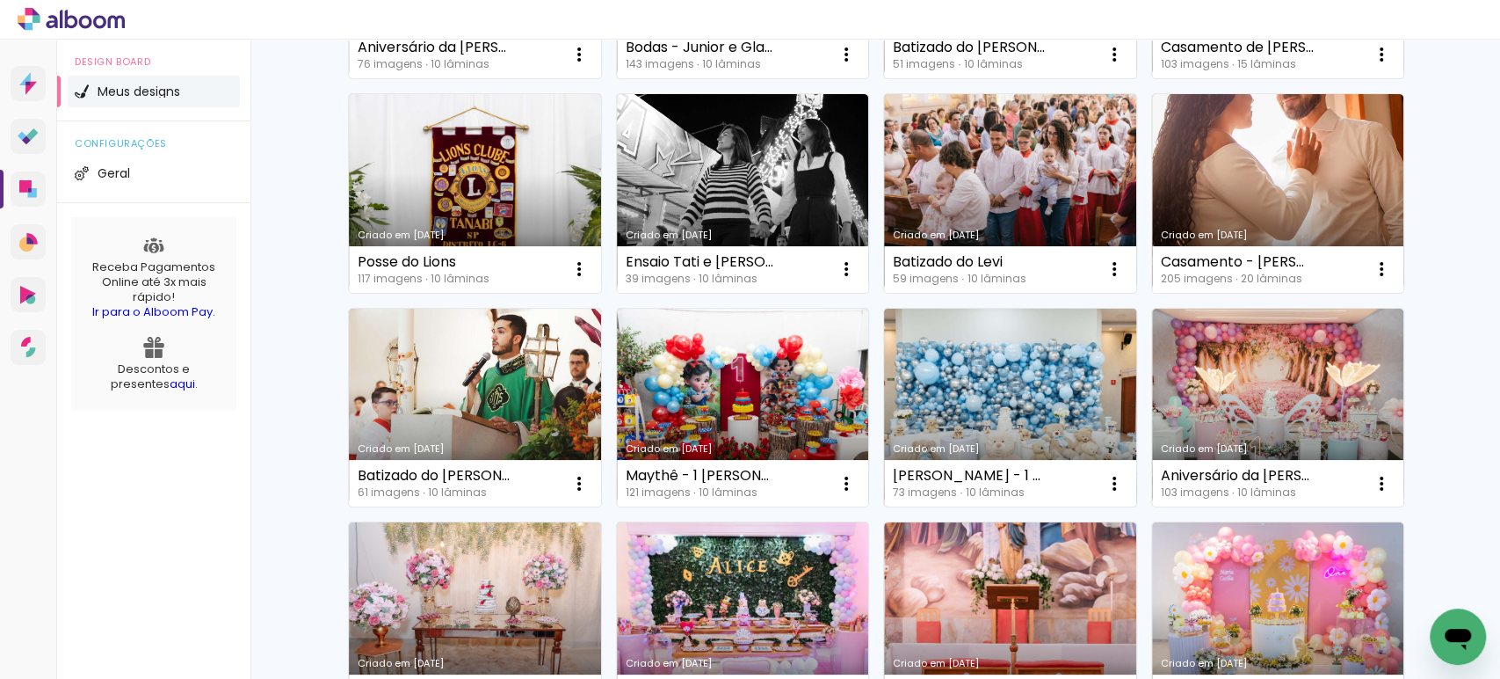
click at [929, 373] on link "Criado em [DATE]" at bounding box center [1010, 407] width 252 height 199
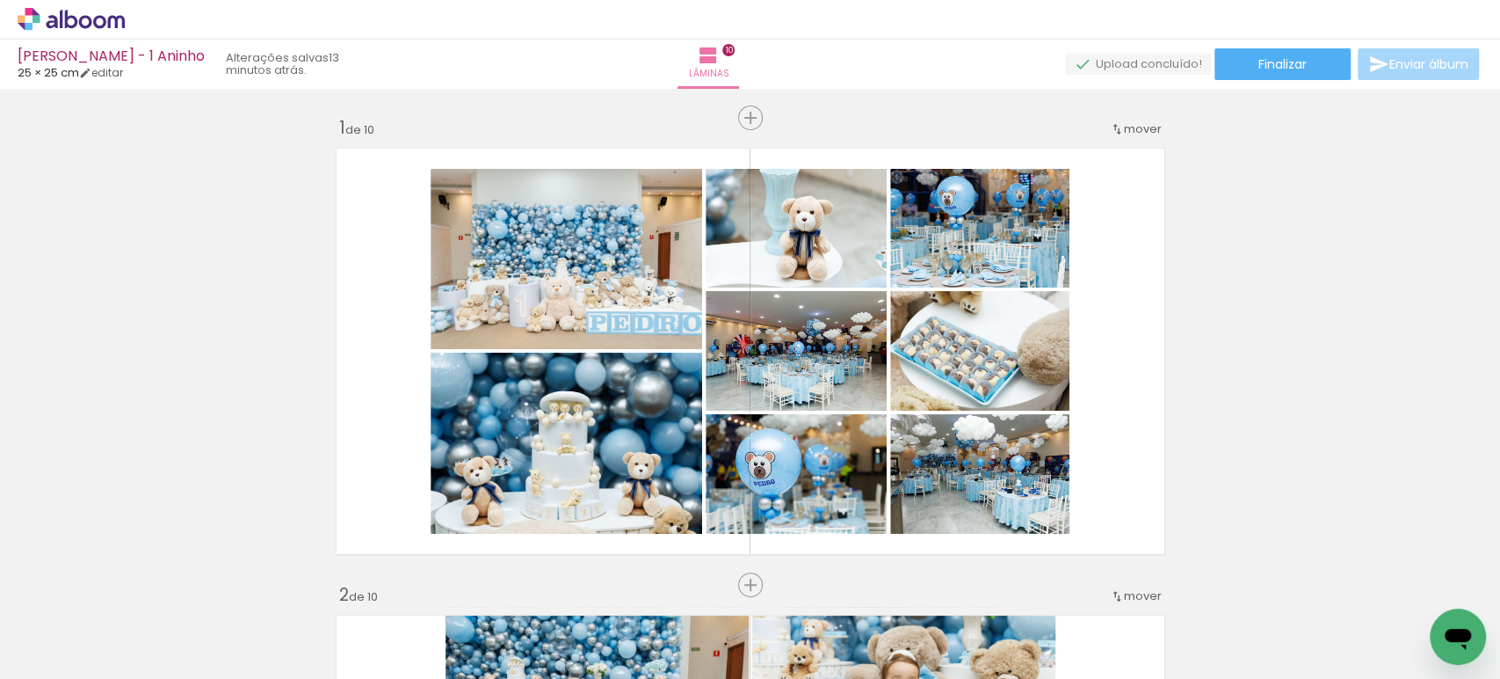
click at [90, 15] on icon at bounding box center [71, 19] width 107 height 23
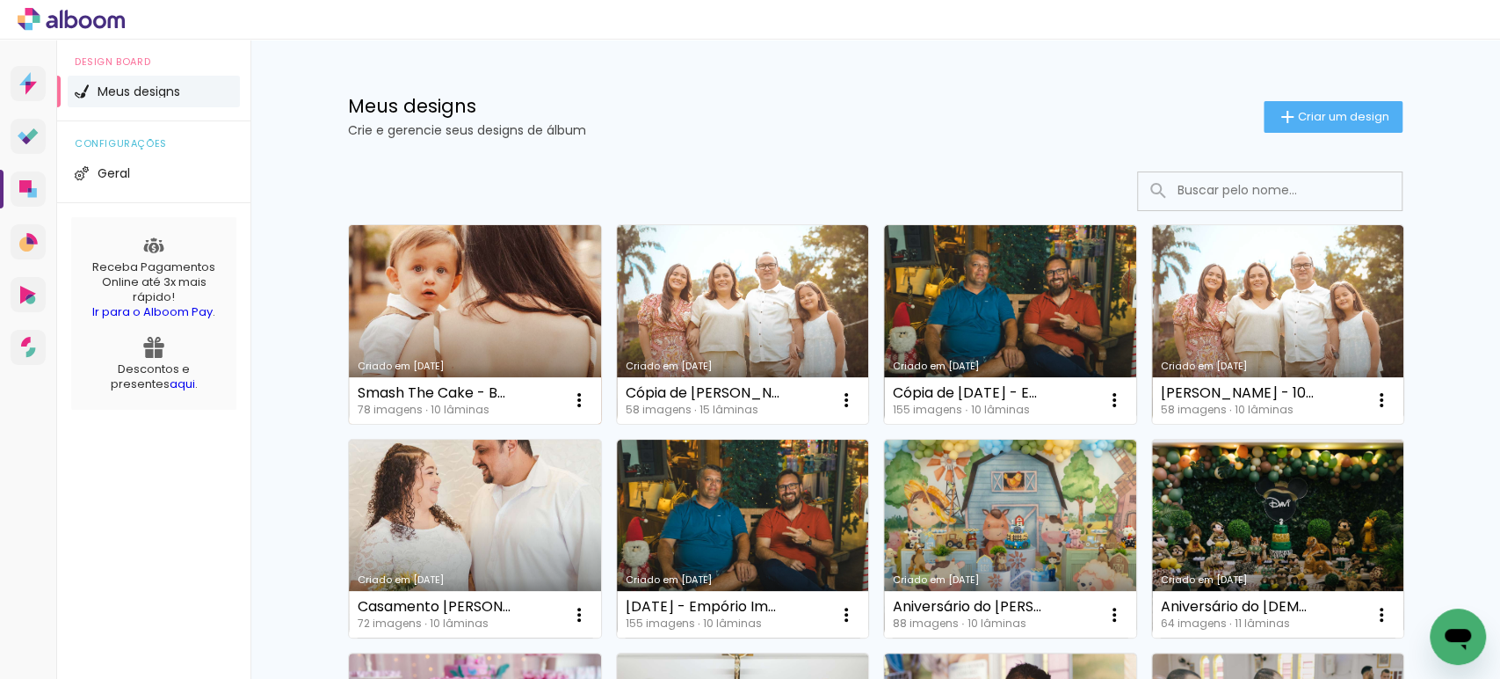
click at [422, 315] on link "Criado em [DATE]" at bounding box center [475, 324] width 252 height 199
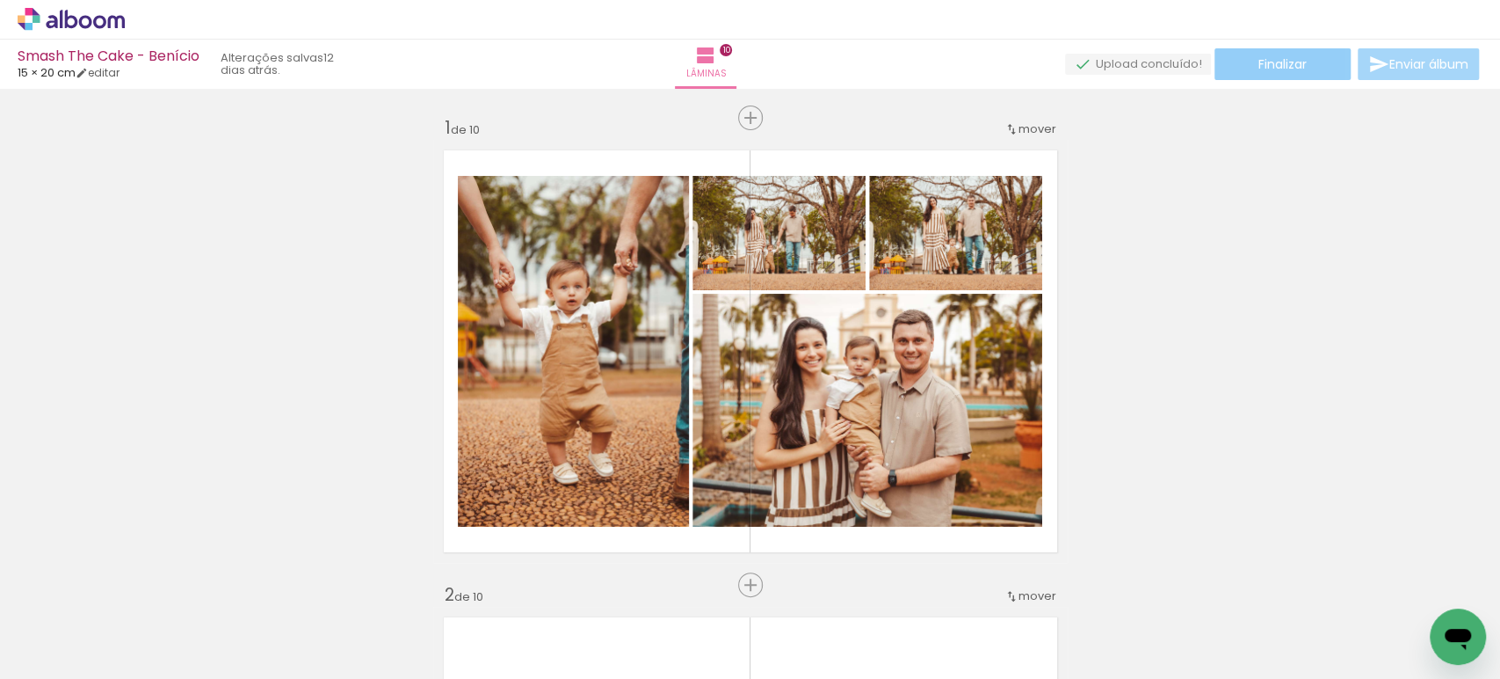
click at [1278, 66] on span "Finalizar" at bounding box center [1283, 64] width 48 height 12
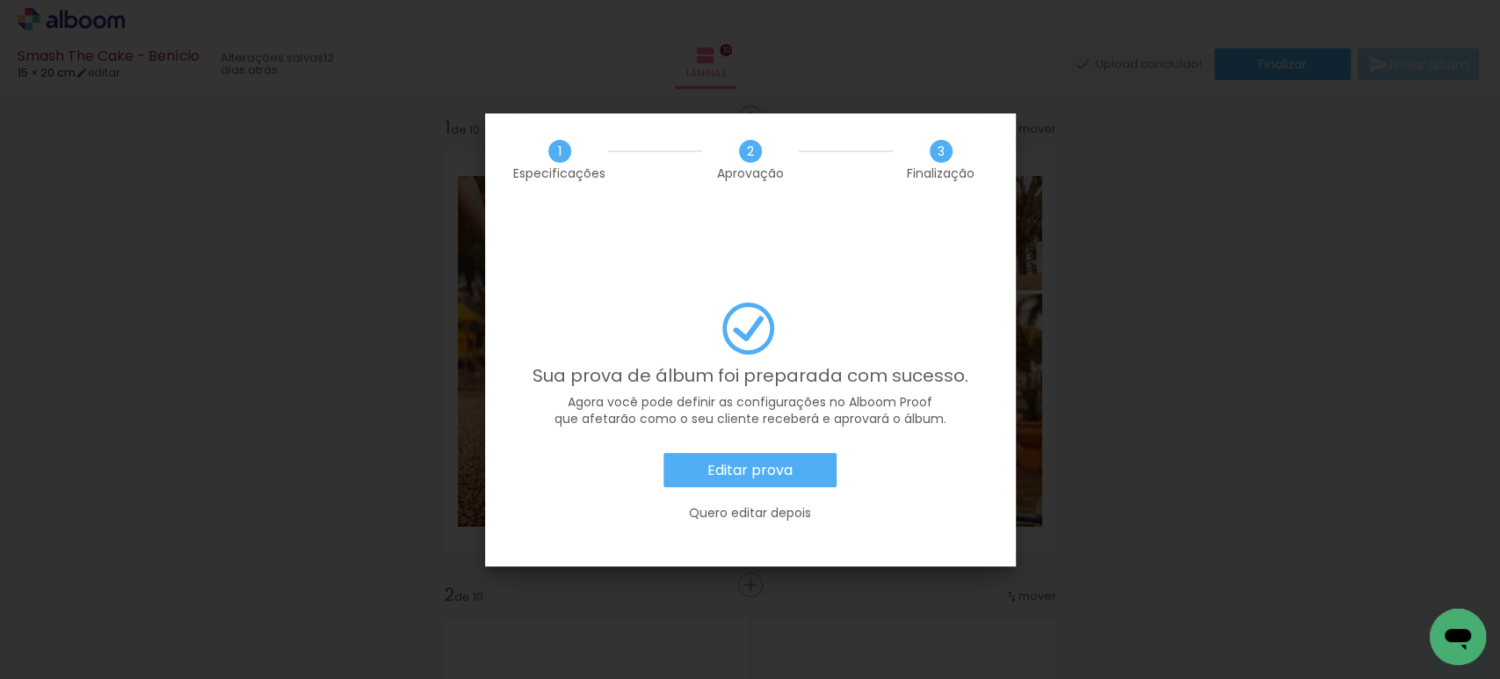
click at [0, 0] on slot "Editar prova" at bounding box center [0, 0] width 0 height 0
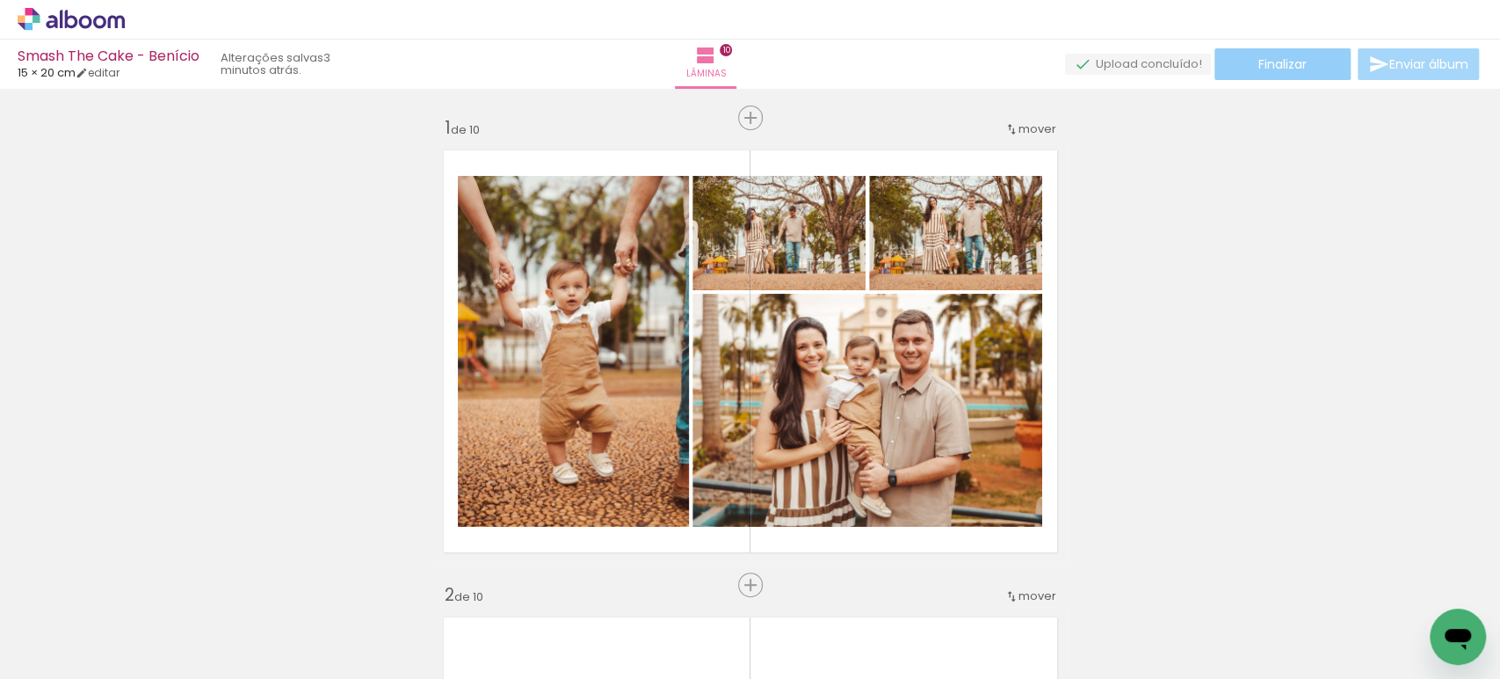
click at [1277, 62] on span "Finalizar" at bounding box center [1283, 64] width 48 height 12
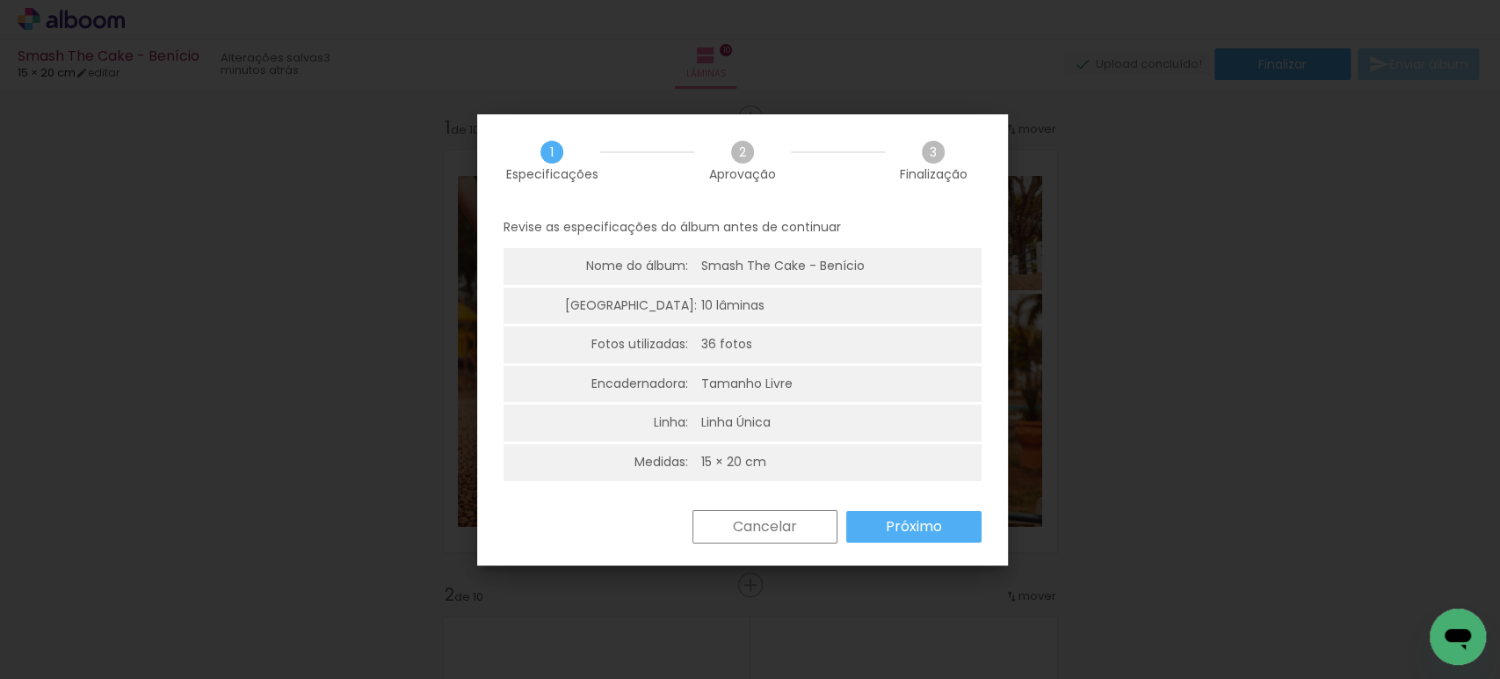
click at [941, 547] on div "Cancelar Próximo" at bounding box center [742, 540] width 531 height 60
click at [944, 533] on paper-button "Próximo" at bounding box center [913, 527] width 135 height 32
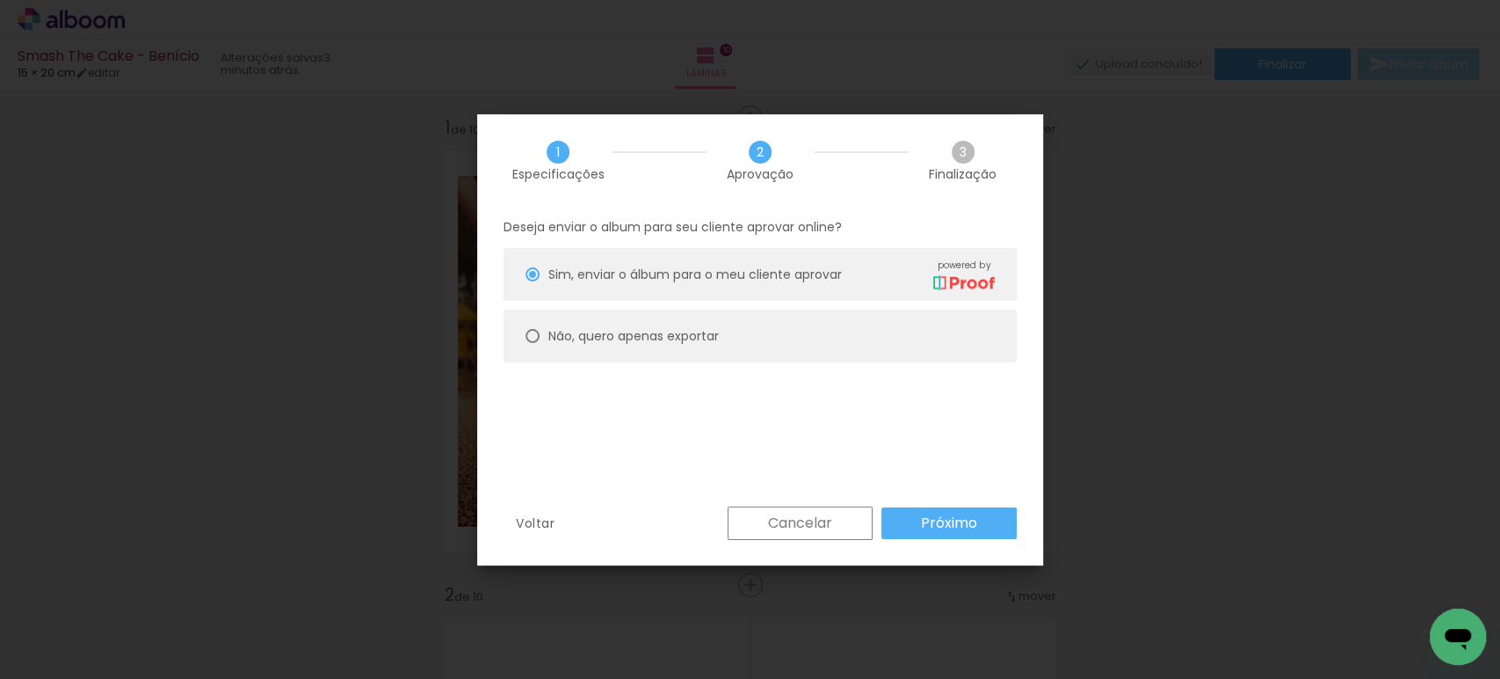
click at [0, 0] on slot "Não, quero apenas exportar" at bounding box center [0, 0] width 0 height 0
type paper-radio-button "on"
click at [0, 0] on slot "Próximo" at bounding box center [0, 0] width 0 height 0
type input "Alta, 300 DPI"
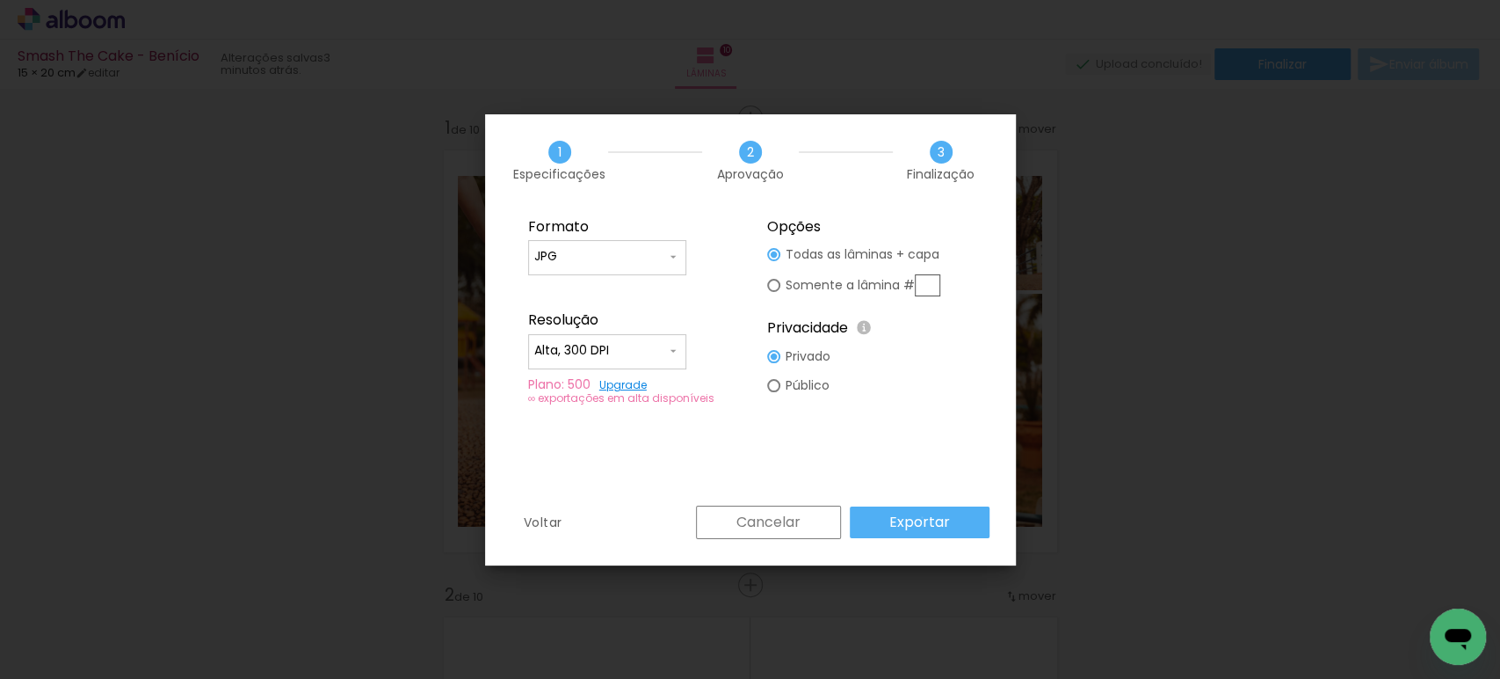
click at [0, 0] on slot "Exportar" at bounding box center [0, 0] width 0 height 0
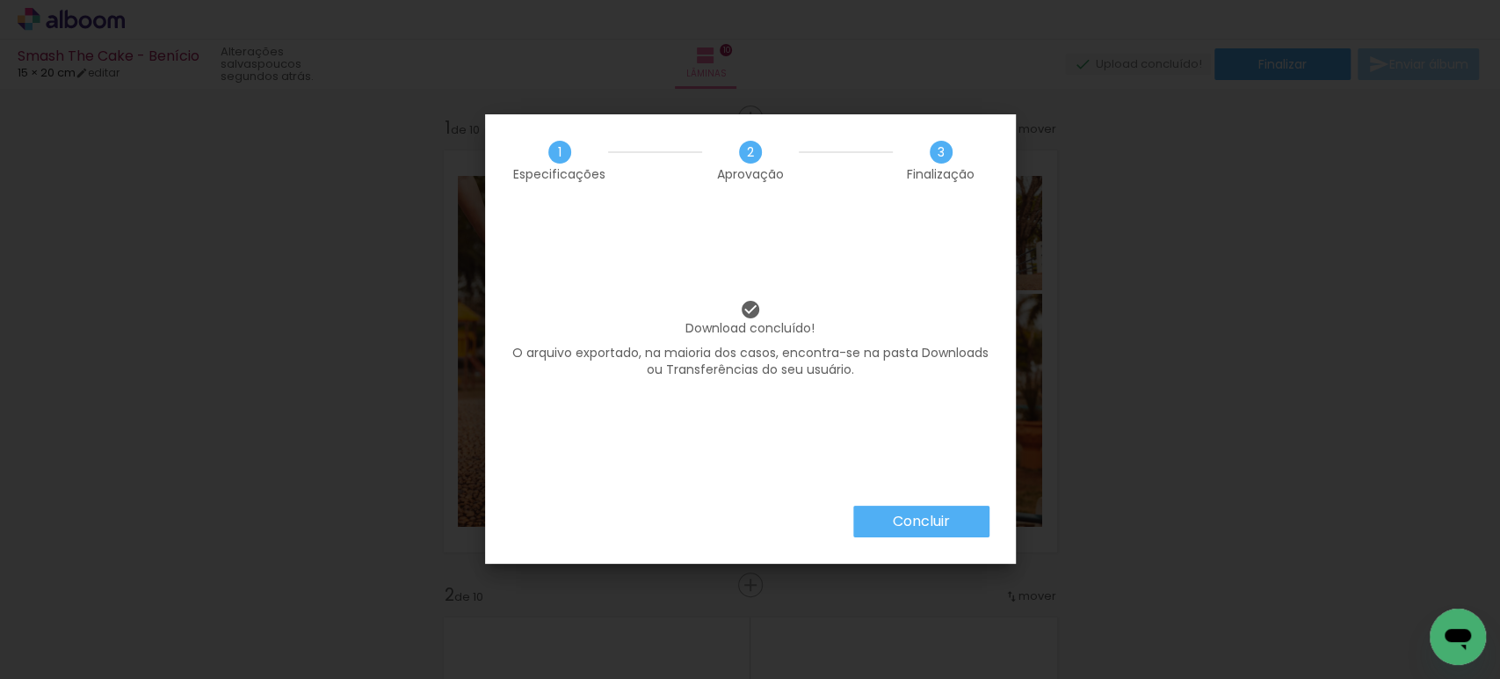
click at [0, 0] on slot "Concluir" at bounding box center [0, 0] width 0 height 0
